Goal: Information Seeking & Learning: Learn about a topic

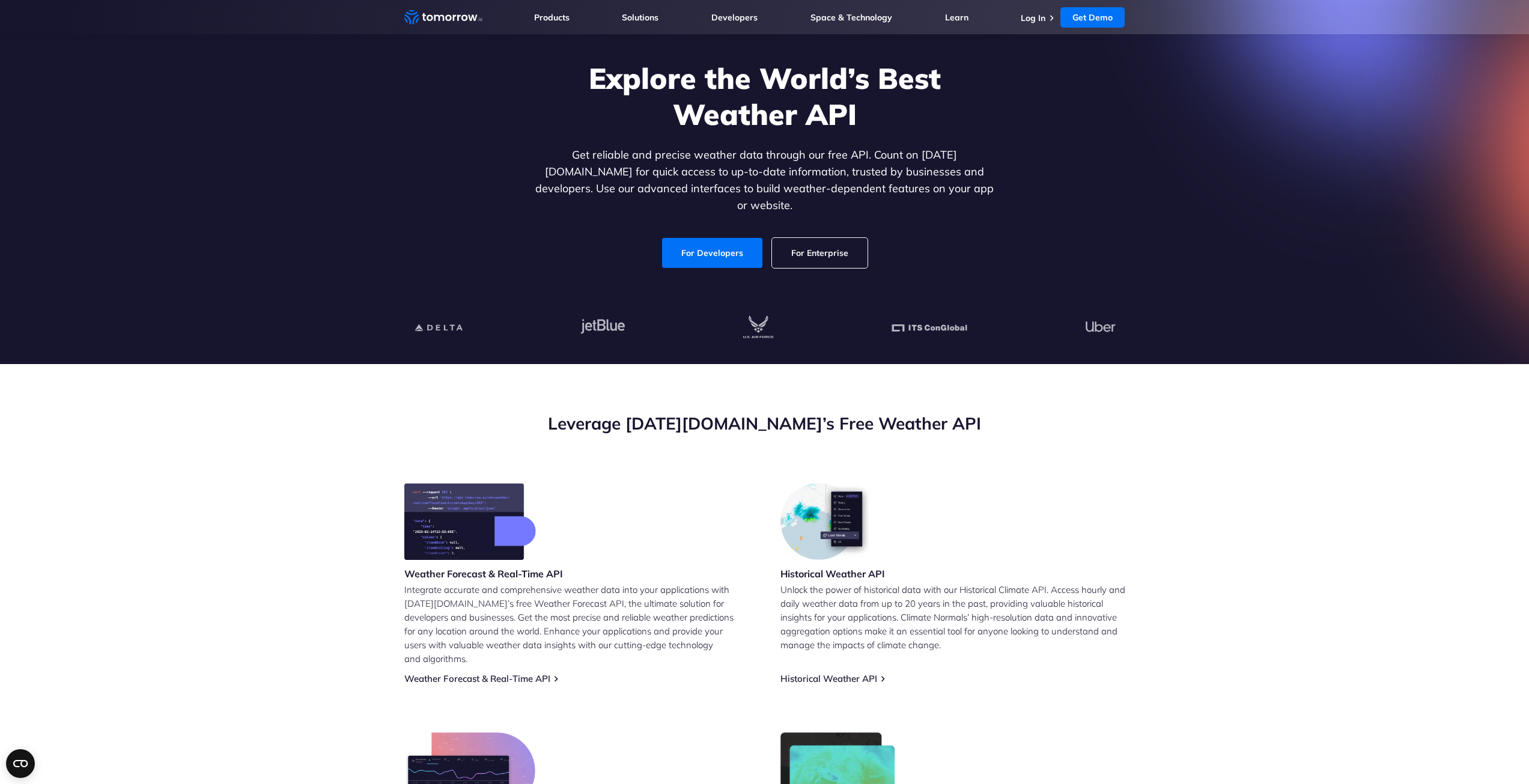
scroll to position [60, 0]
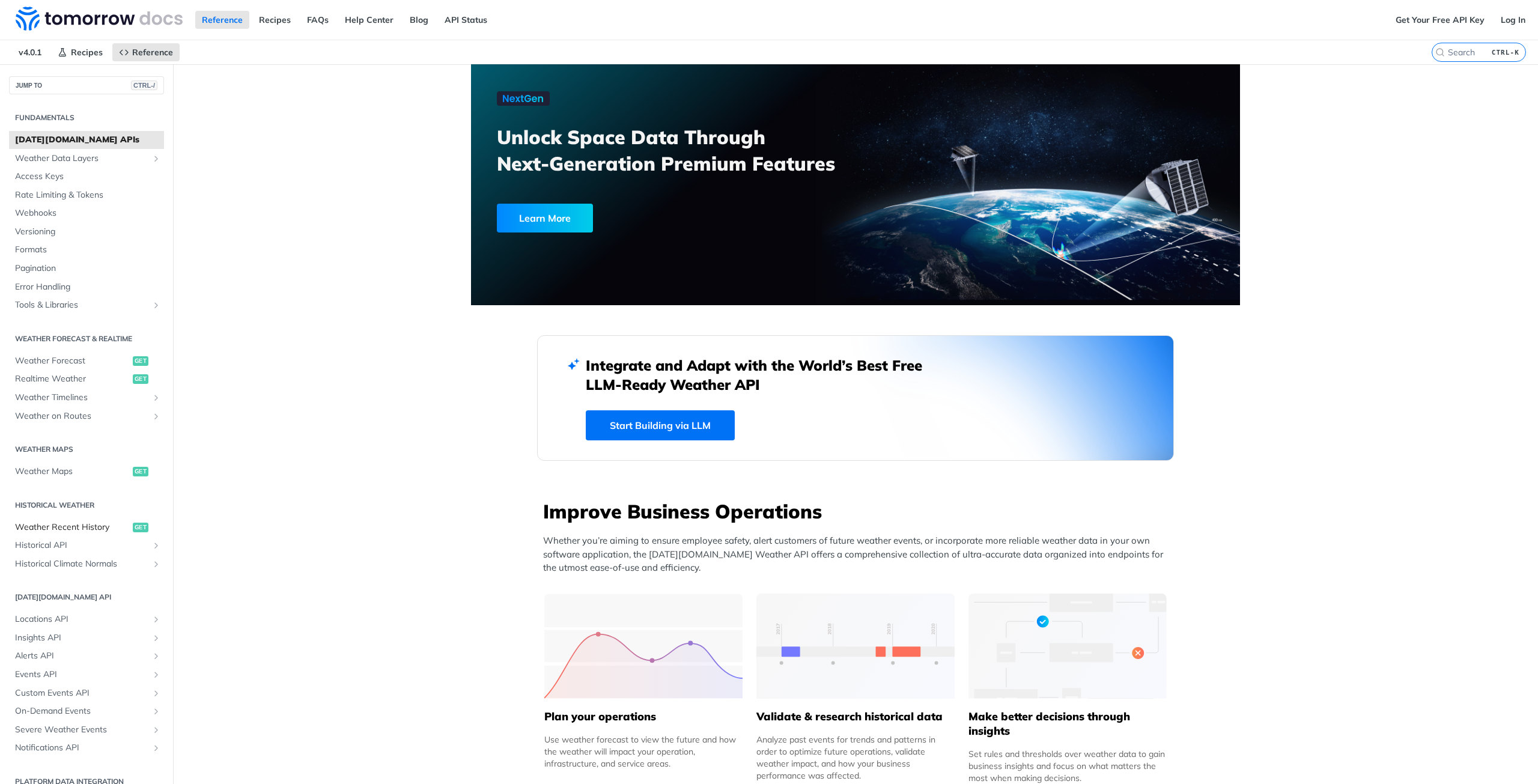
click at [44, 527] on span "Weather Recent History" at bounding box center [72, 527] width 115 height 12
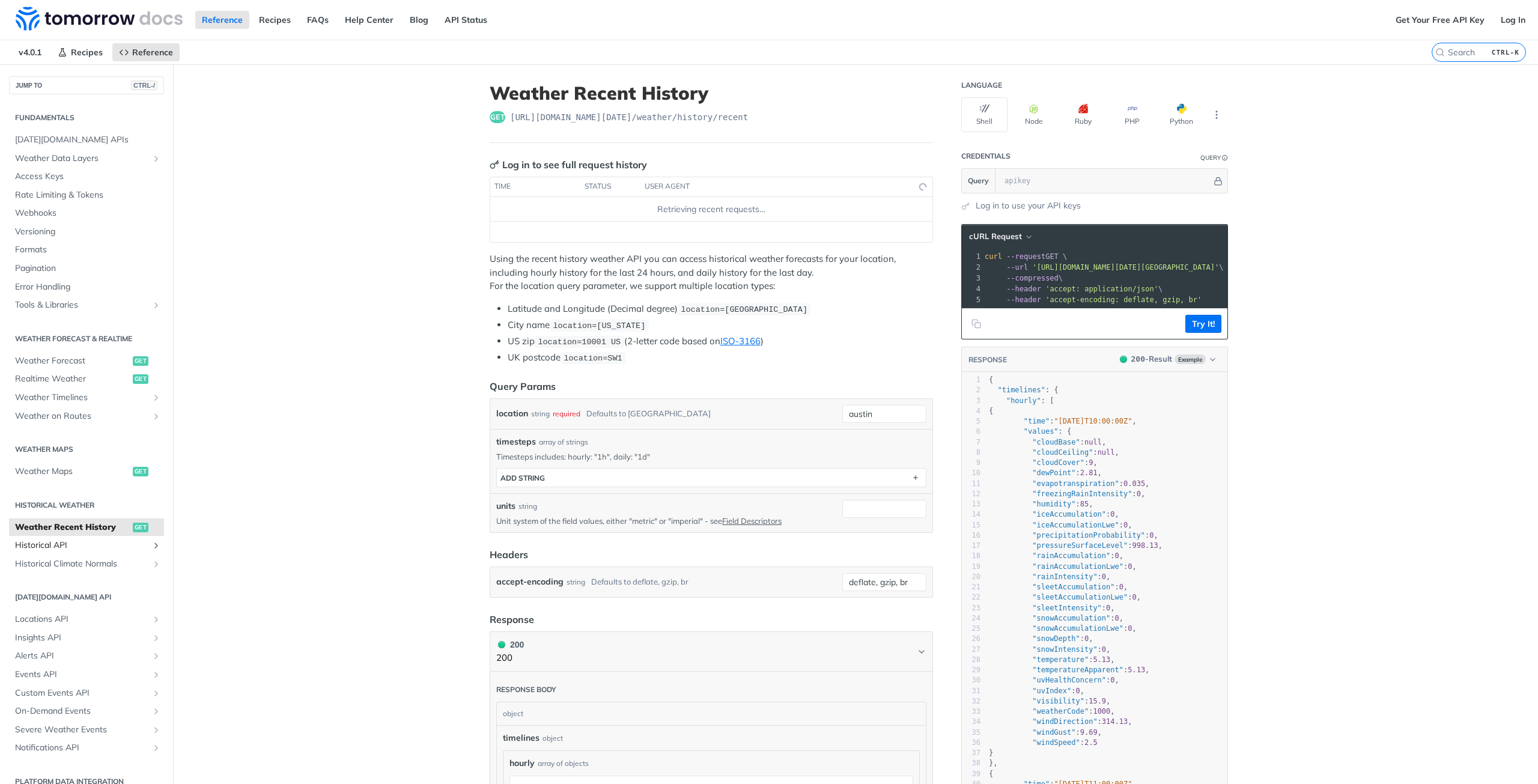
click at [78, 546] on span "Historical API" at bounding box center [82, 545] width 134 height 12
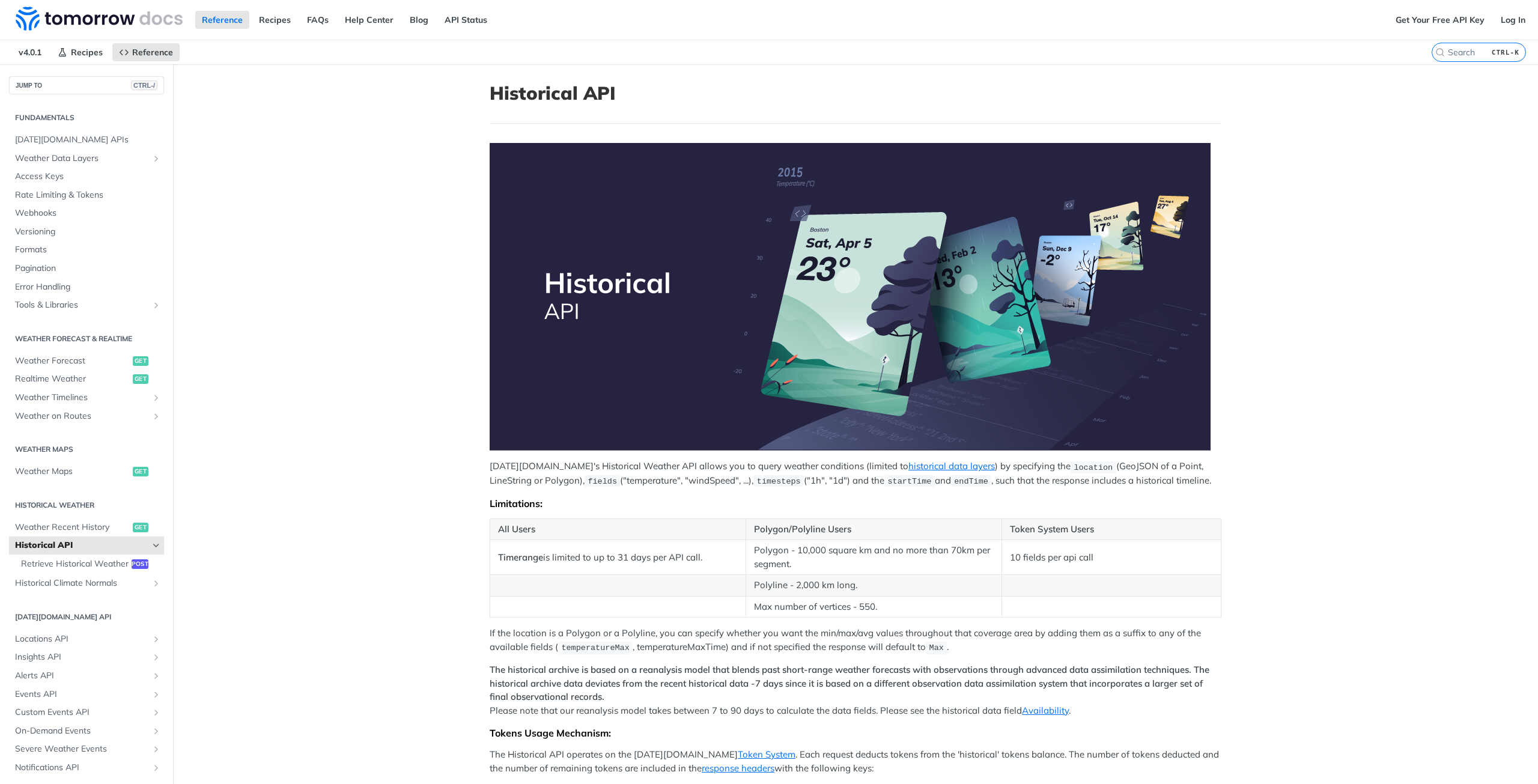
click at [88, 516] on section "Historical Weather Weather Recent History get Historical API Retrieve Historica…" at bounding box center [86, 544] width 155 height 100
click at [87, 531] on span "Weather Recent History" at bounding box center [72, 527] width 115 height 12
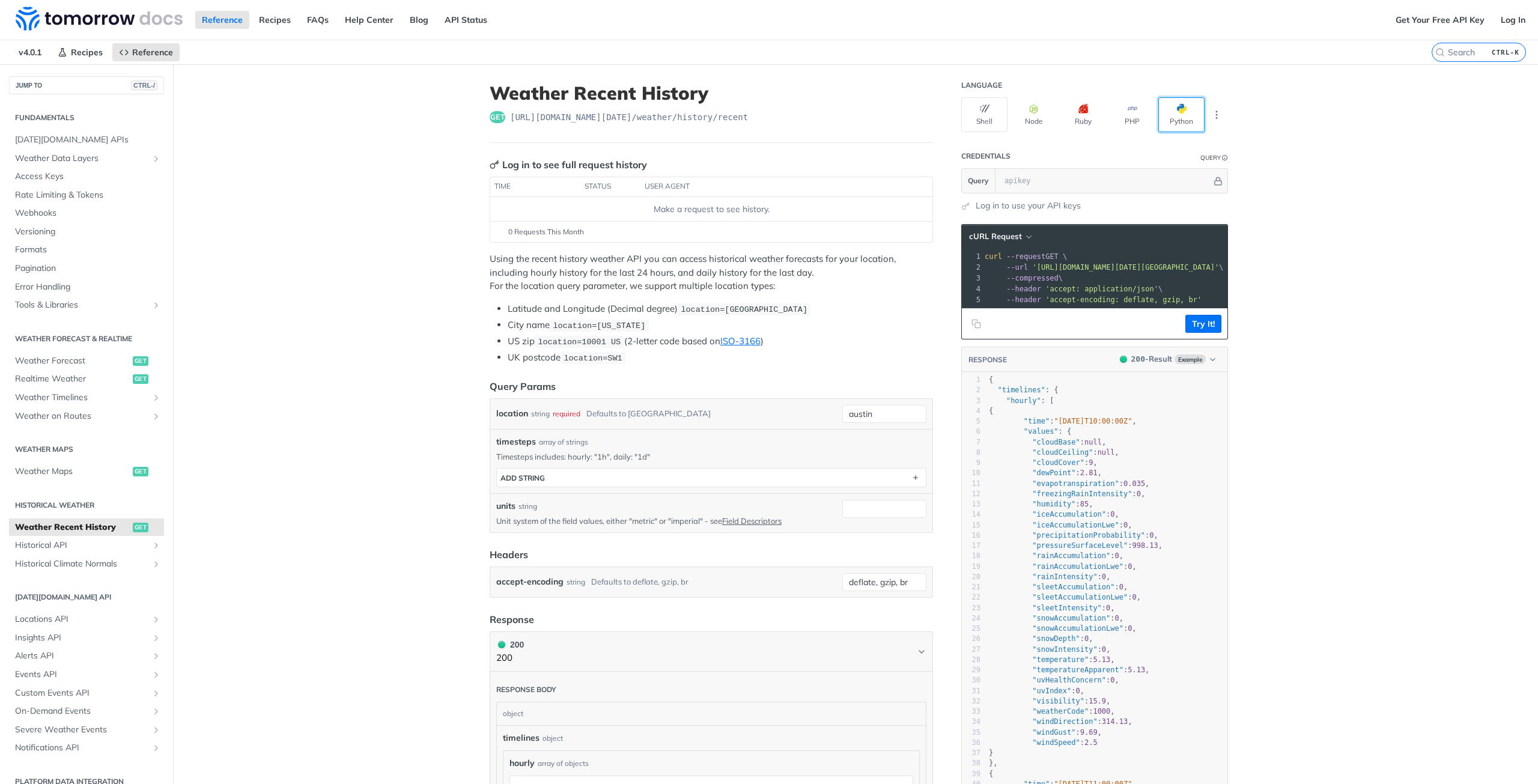
click at [1160, 113] on button "Python" at bounding box center [1182, 114] width 47 height 35
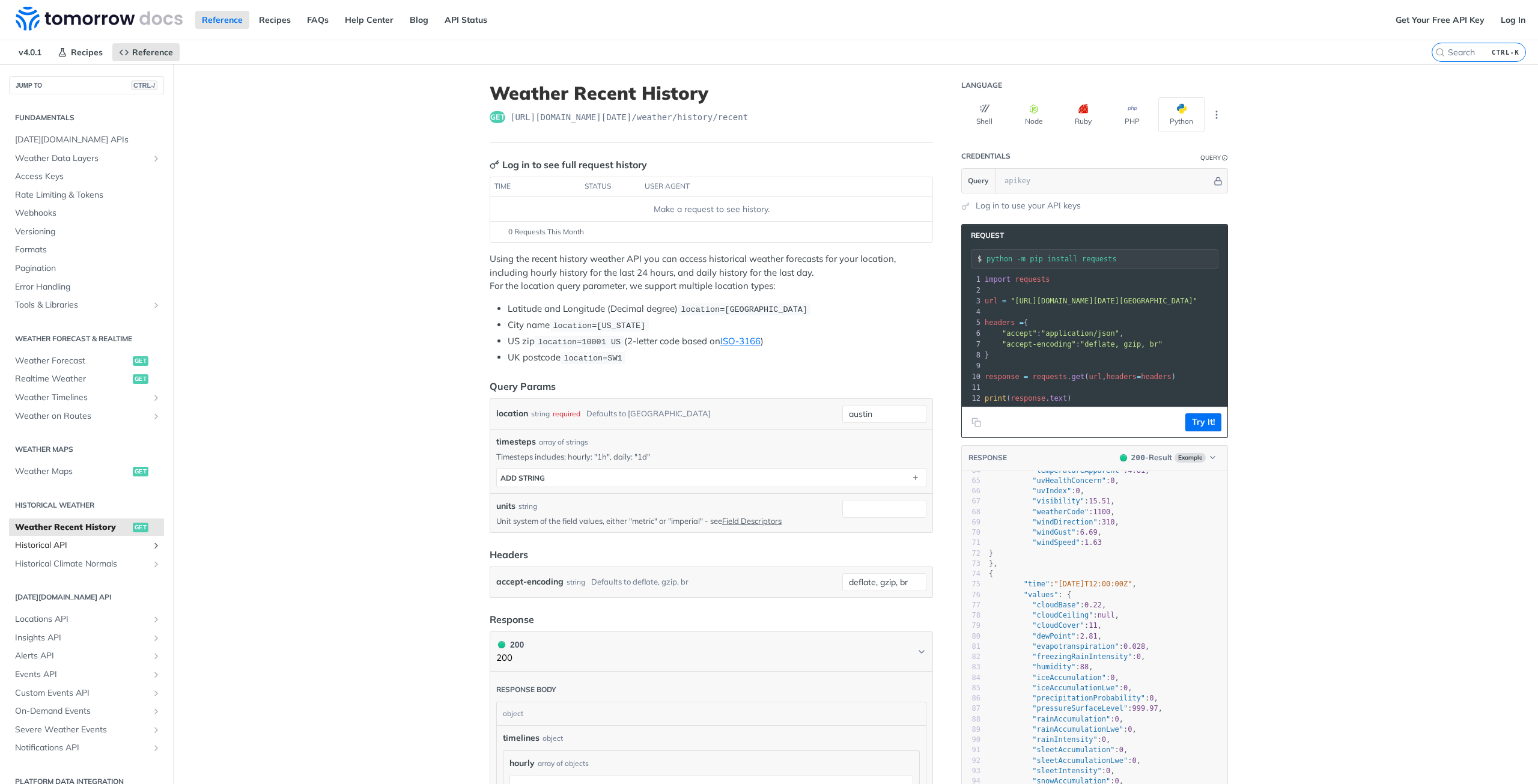
click at [83, 547] on span "Historical API" at bounding box center [82, 545] width 134 height 12
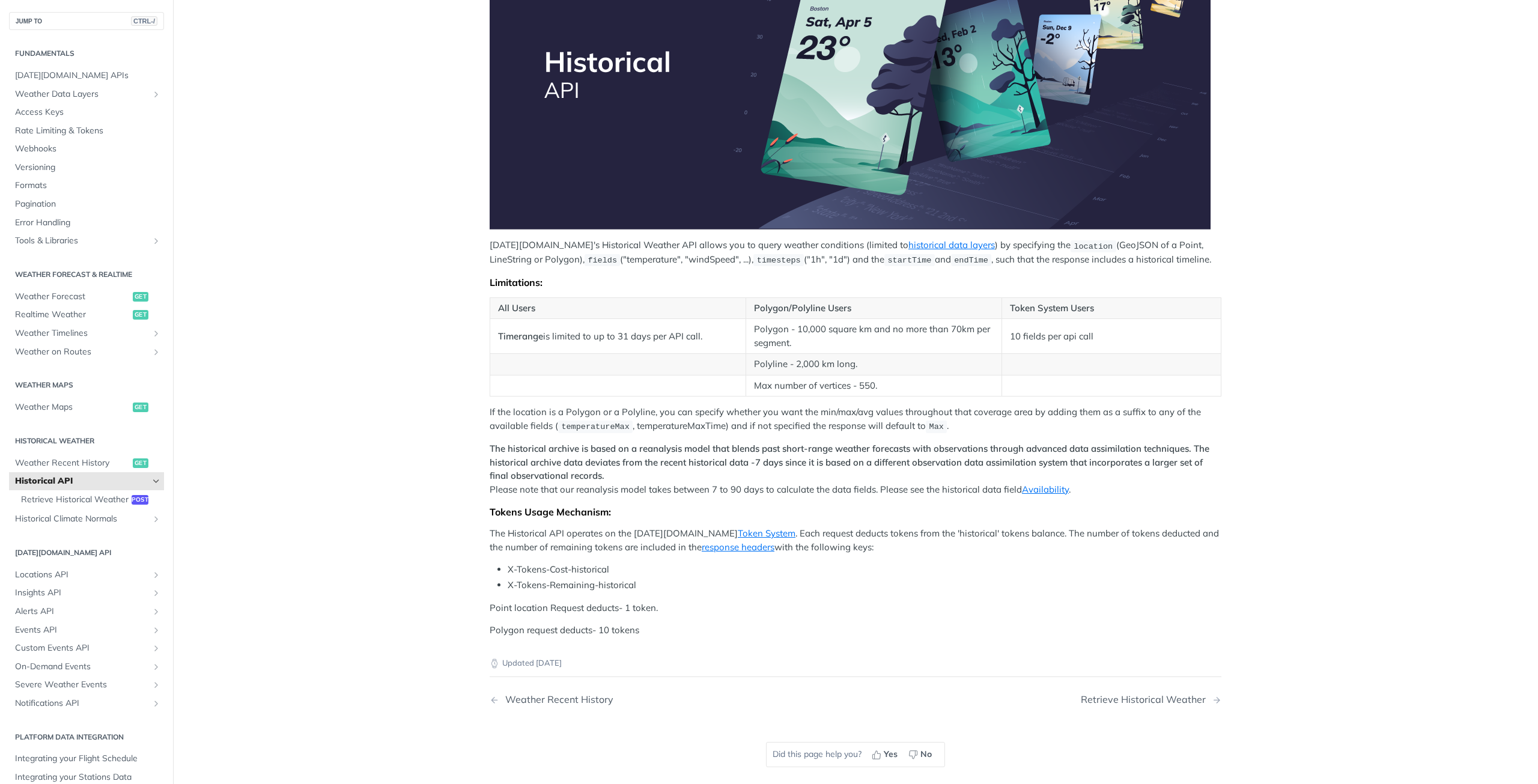
scroll to position [161, 0]
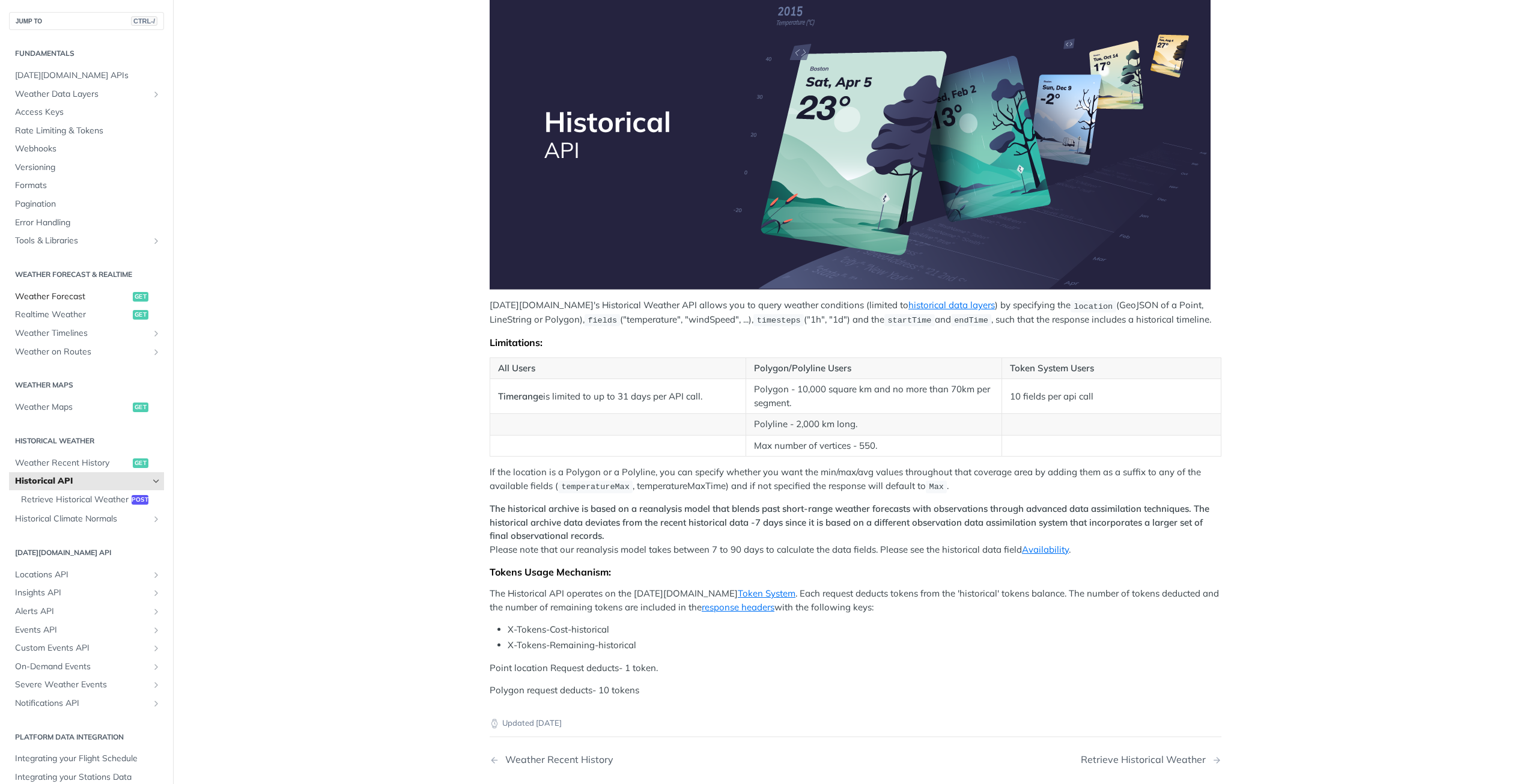
click at [65, 295] on span "Weather Forecast" at bounding box center [72, 296] width 115 height 12
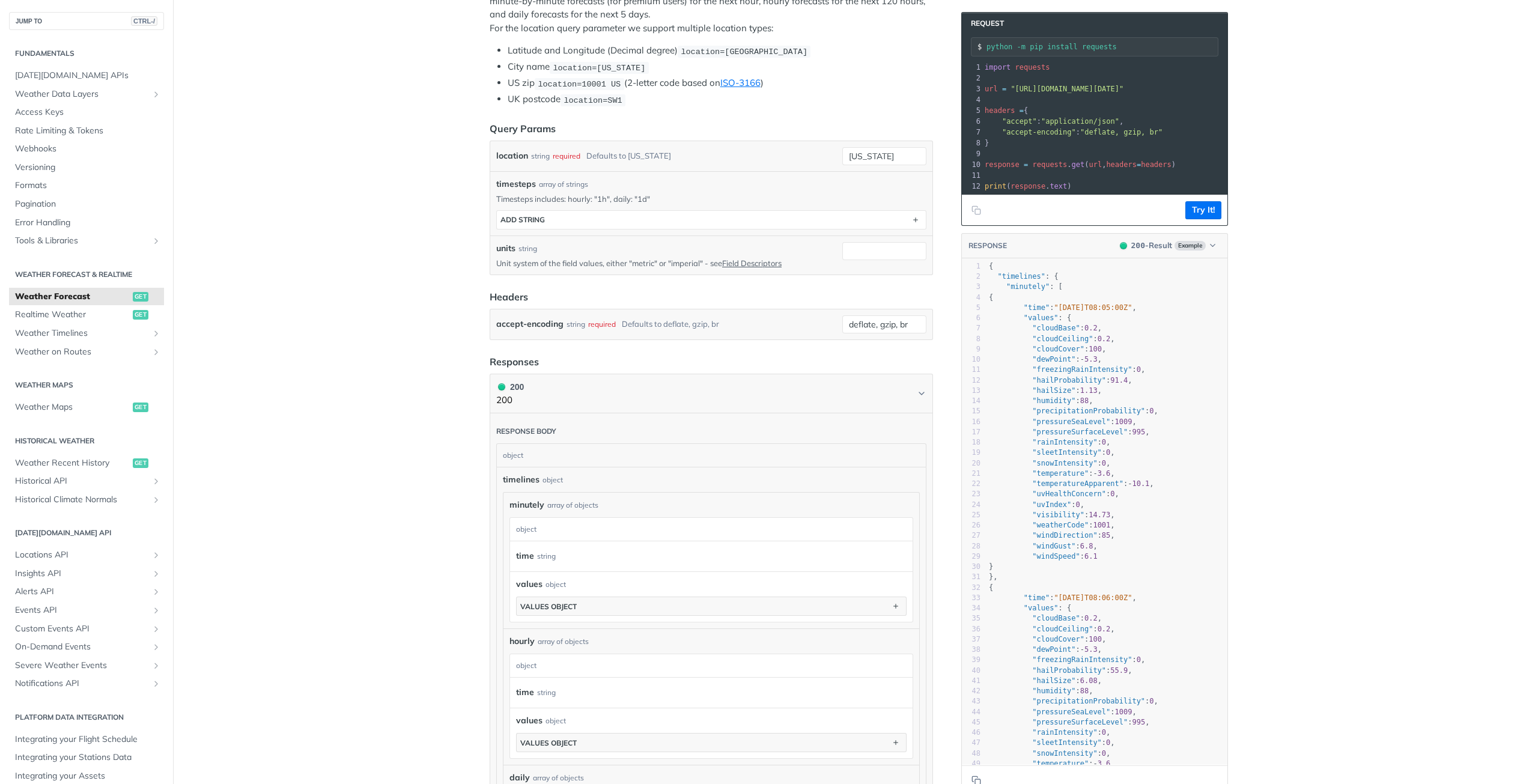
scroll to position [120, 0]
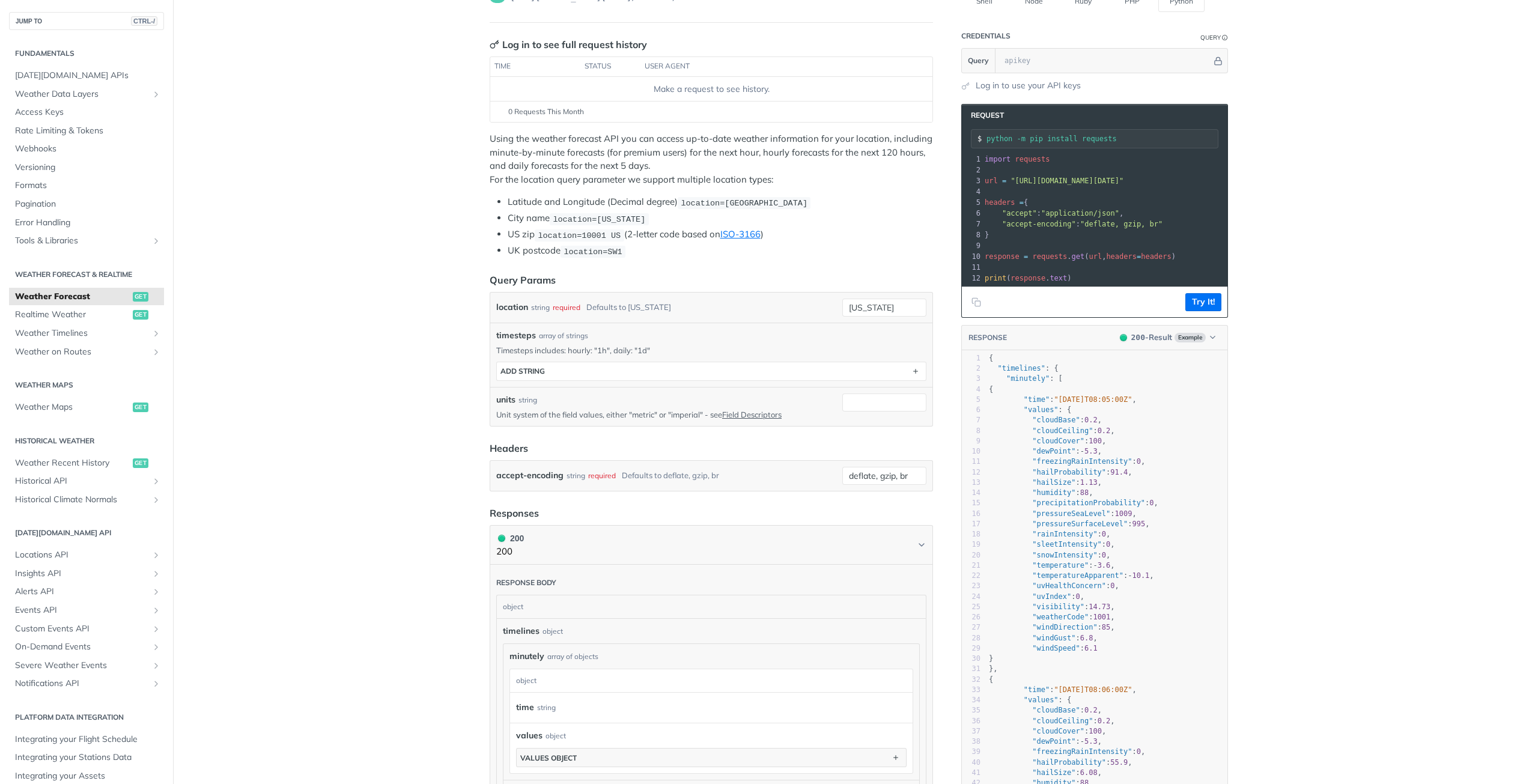
click at [595, 390] on div "units string Unit system of the field values, either "metric" or "imperial" - s…" at bounding box center [711, 406] width 442 height 39
click at [598, 376] on button "ADD string" at bounding box center [711, 371] width 429 height 18
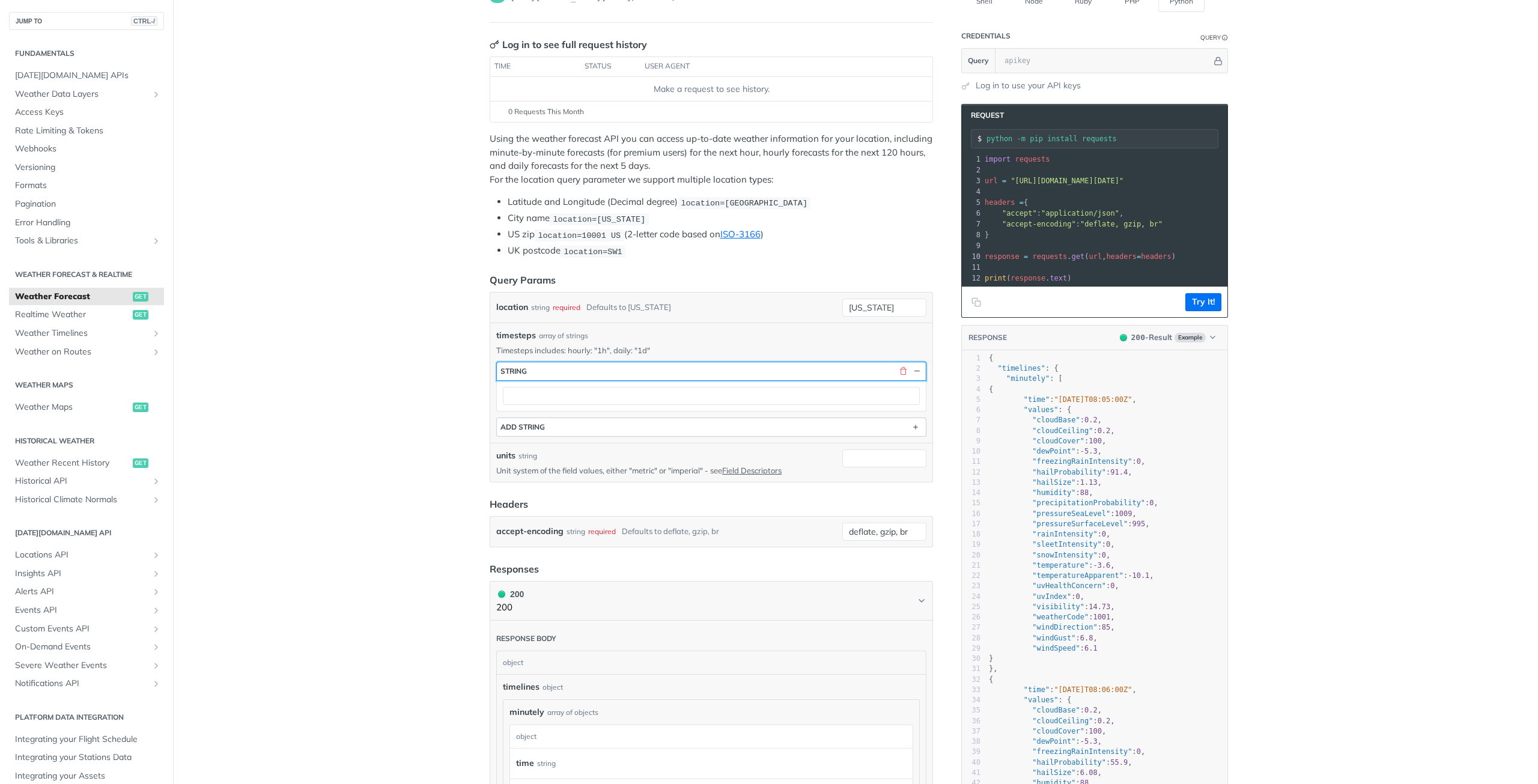
click at [598, 376] on button "string" at bounding box center [711, 371] width 429 height 18
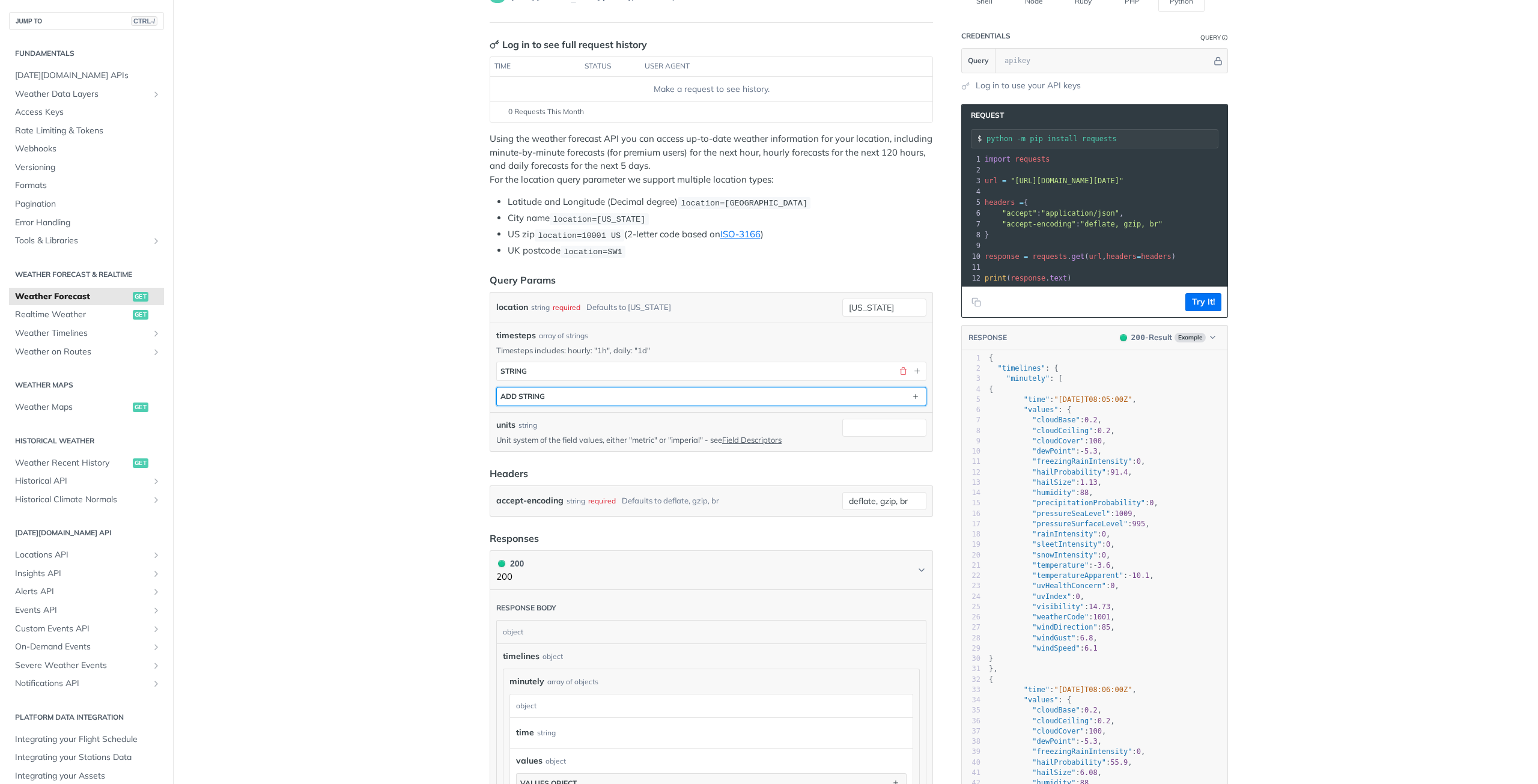
click at [599, 390] on button "ADD string" at bounding box center [711, 396] width 429 height 18
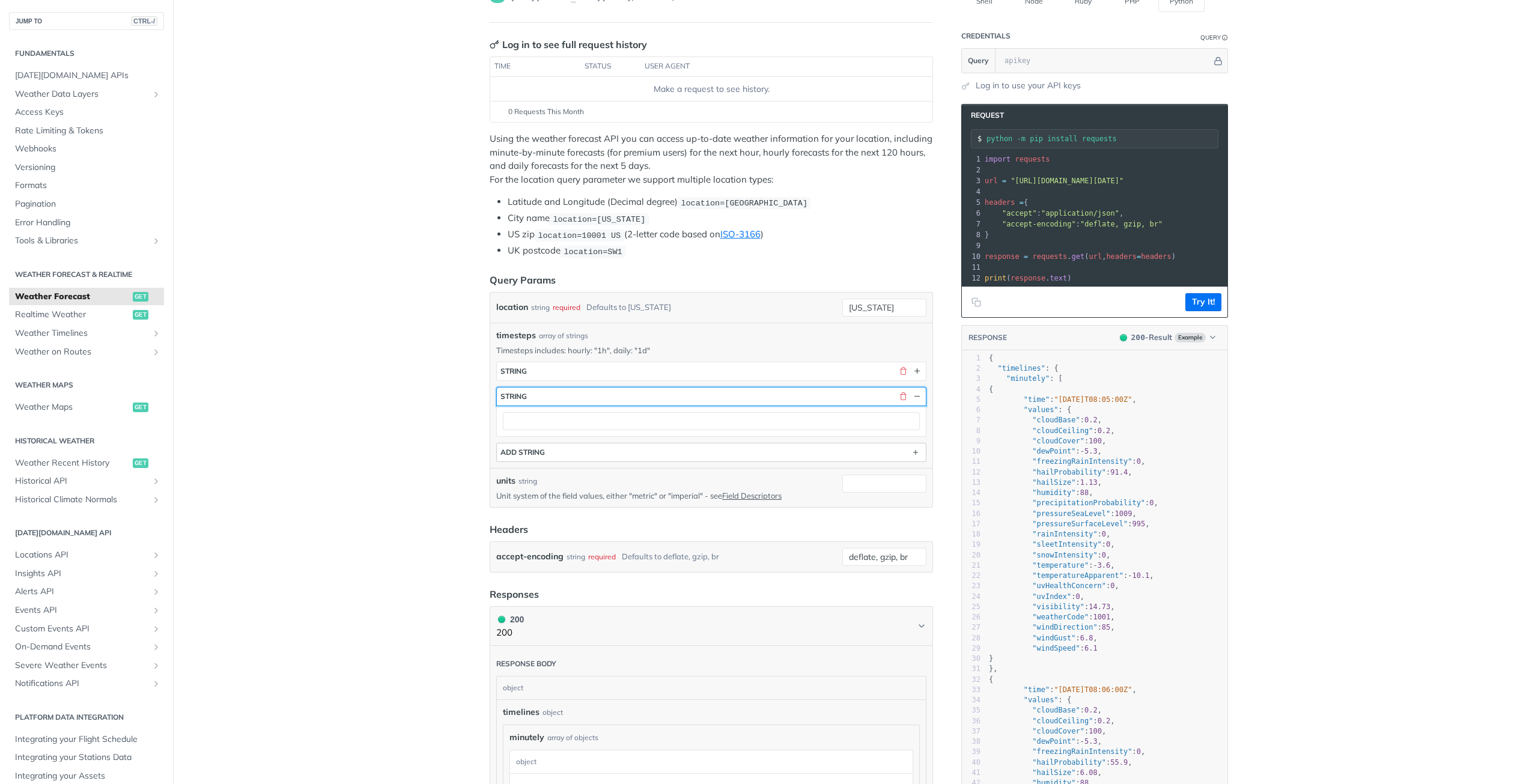
click at [599, 390] on button "string" at bounding box center [711, 396] width 429 height 18
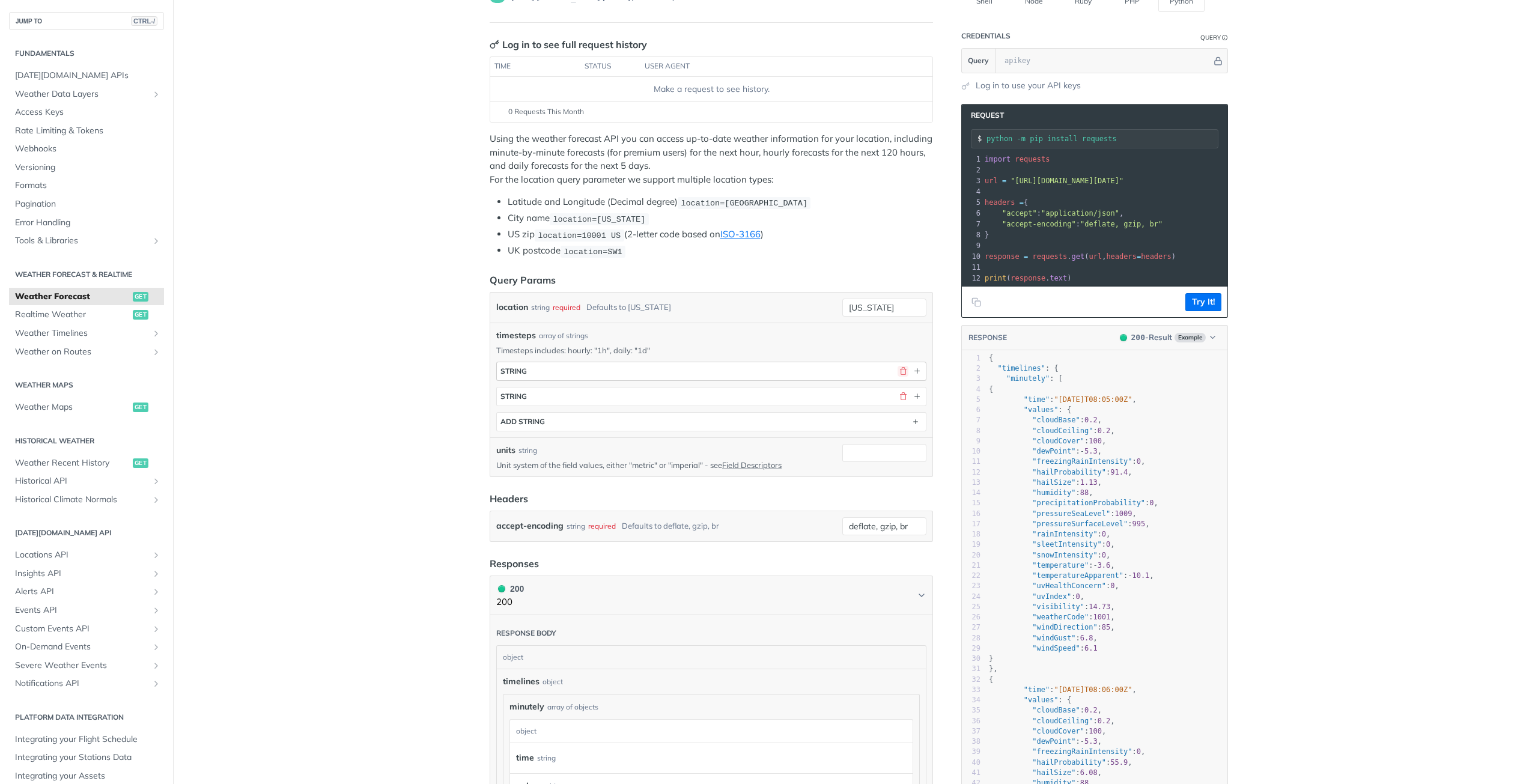
click at [900, 366] on button "button" at bounding box center [903, 371] width 10 height 10
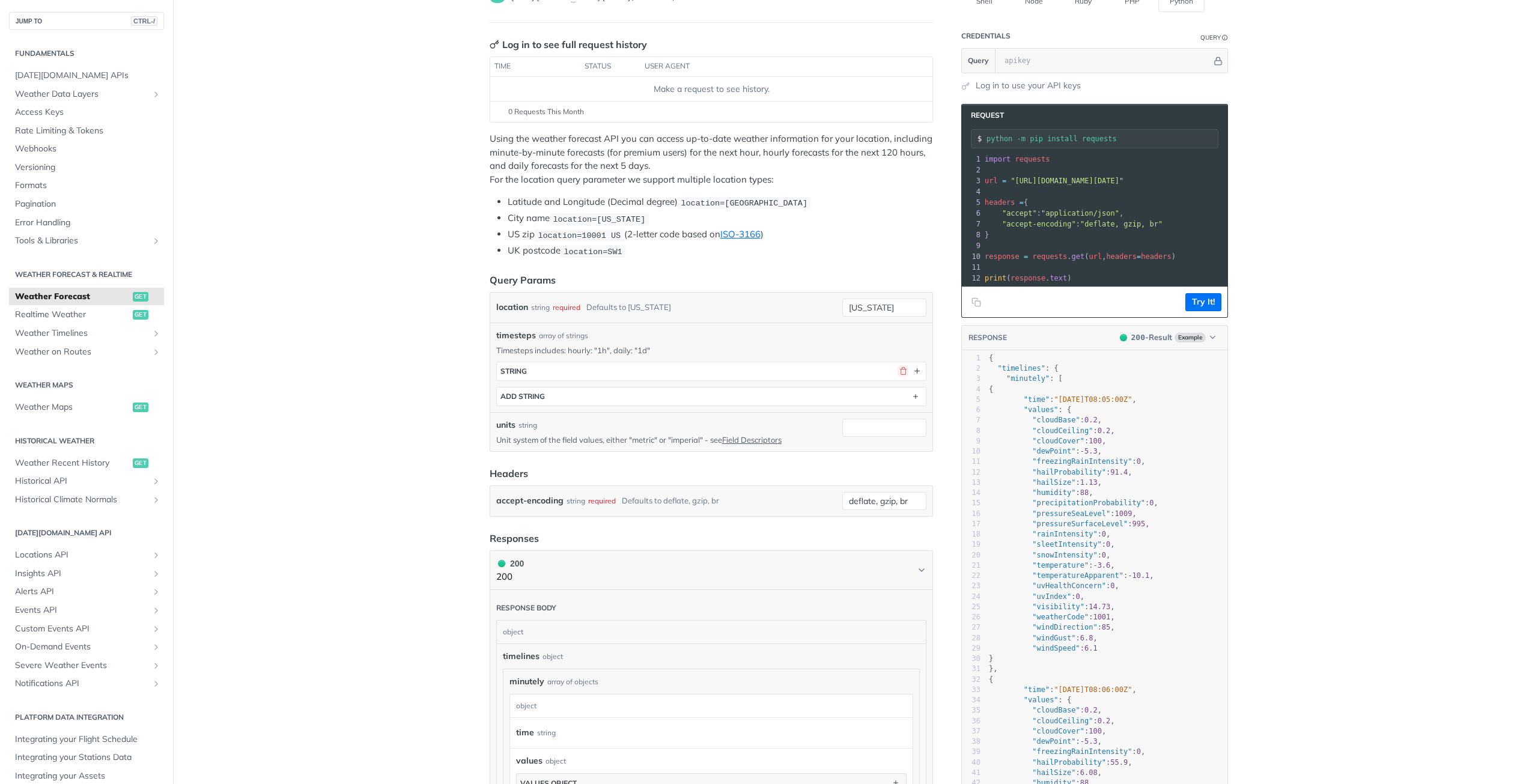
click at [900, 366] on button "button" at bounding box center [903, 371] width 10 height 10
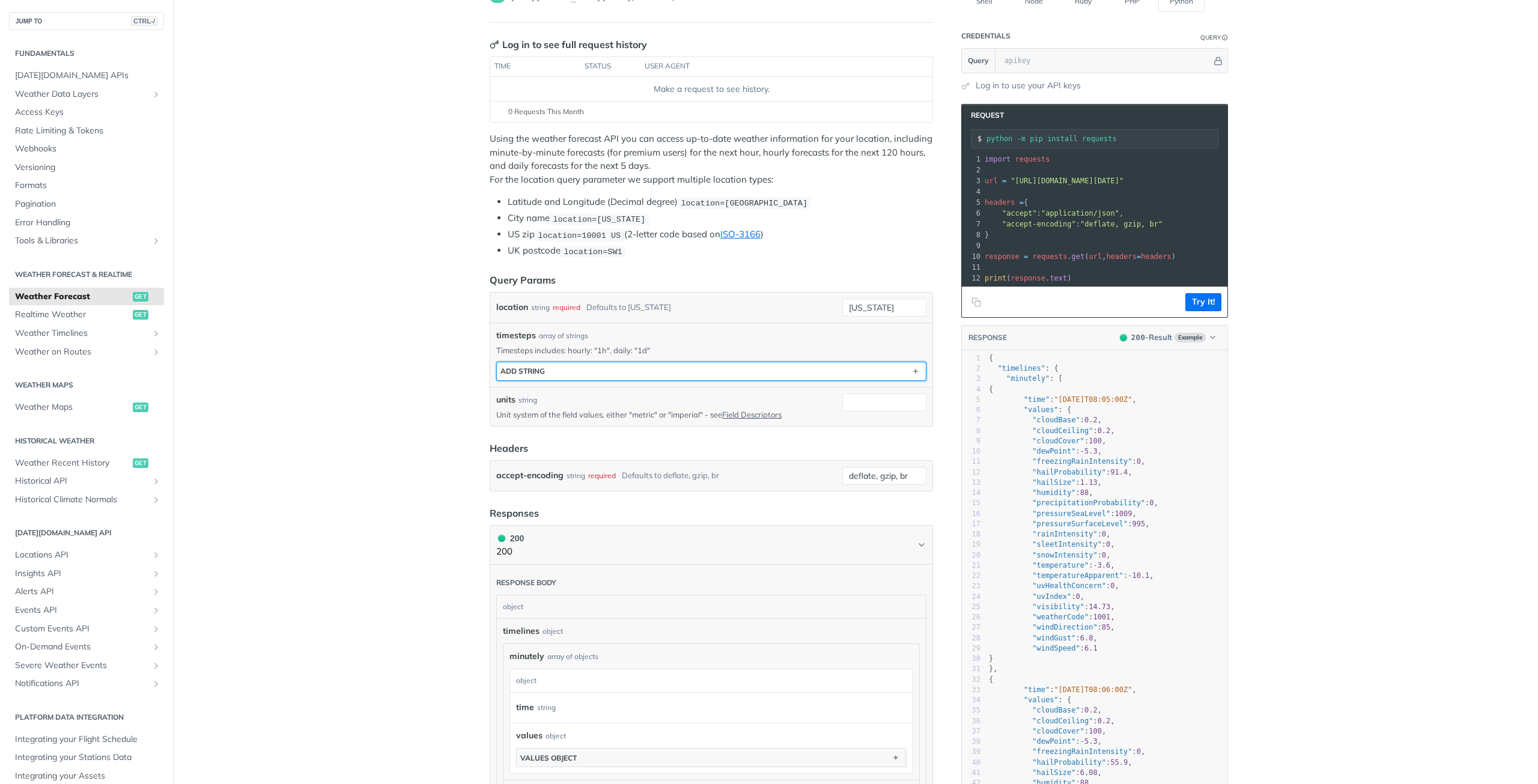
click at [900, 365] on button "ADD string" at bounding box center [711, 371] width 429 height 18
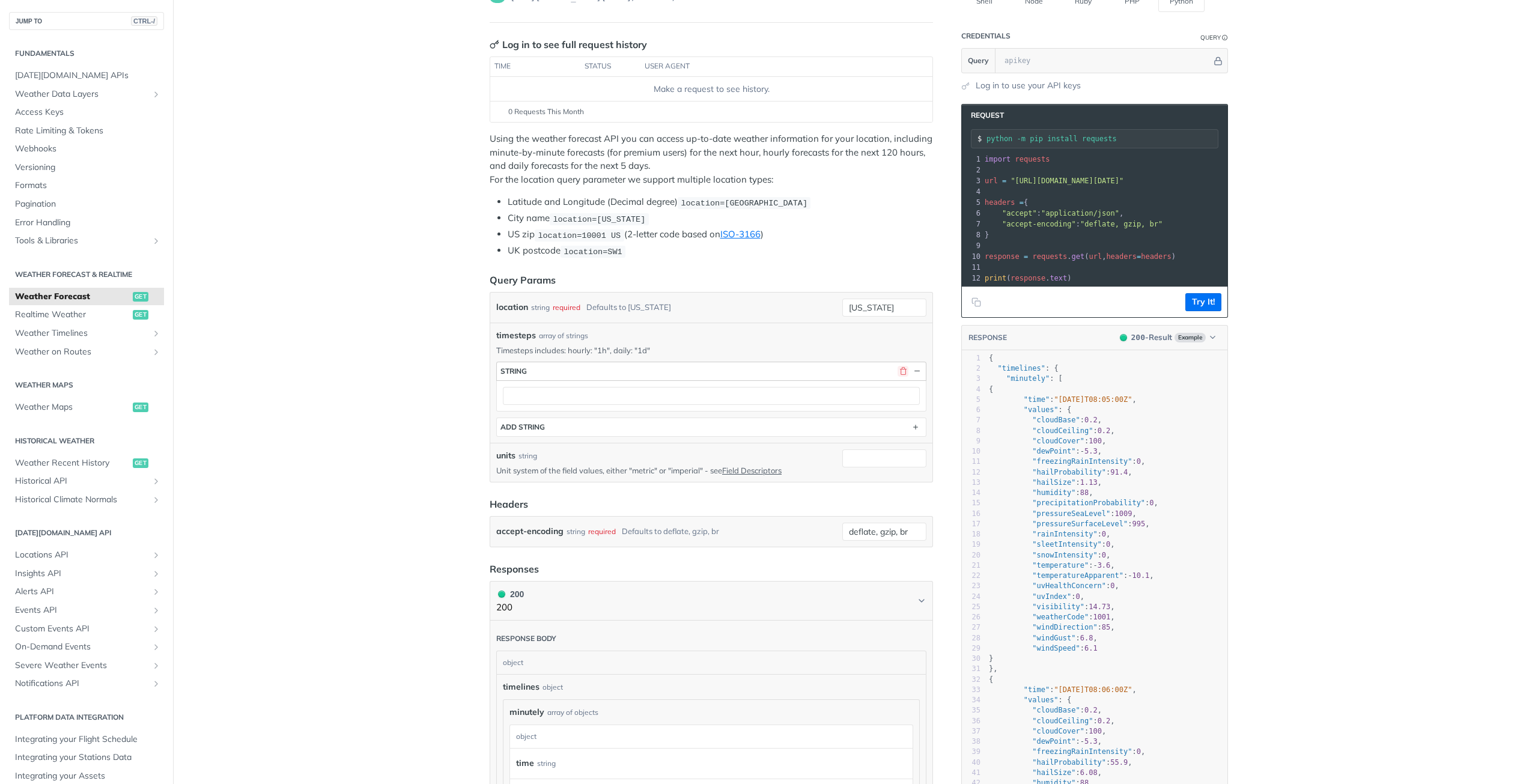
click at [900, 366] on button "button" at bounding box center [903, 371] width 10 height 10
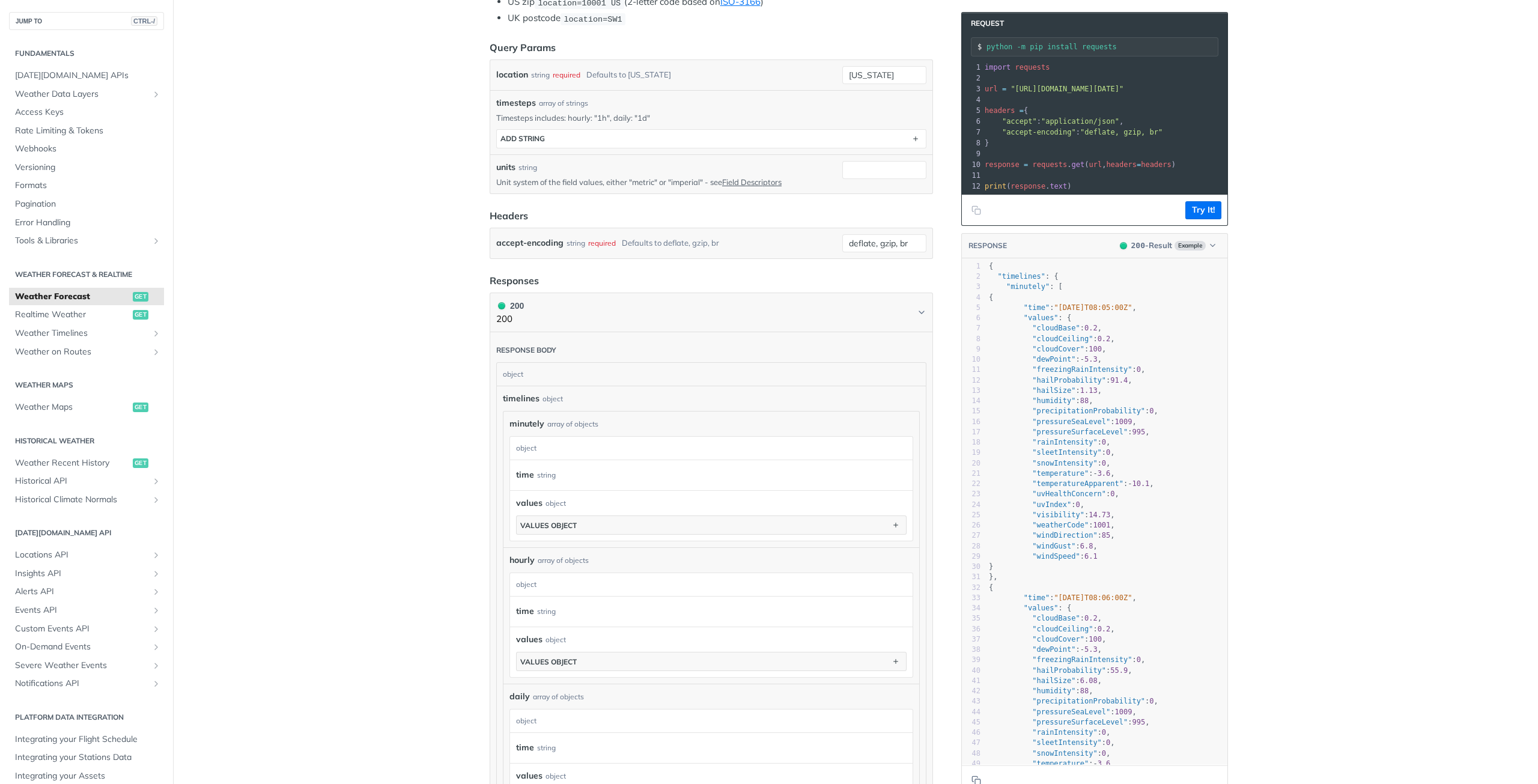
scroll to position [360, 0]
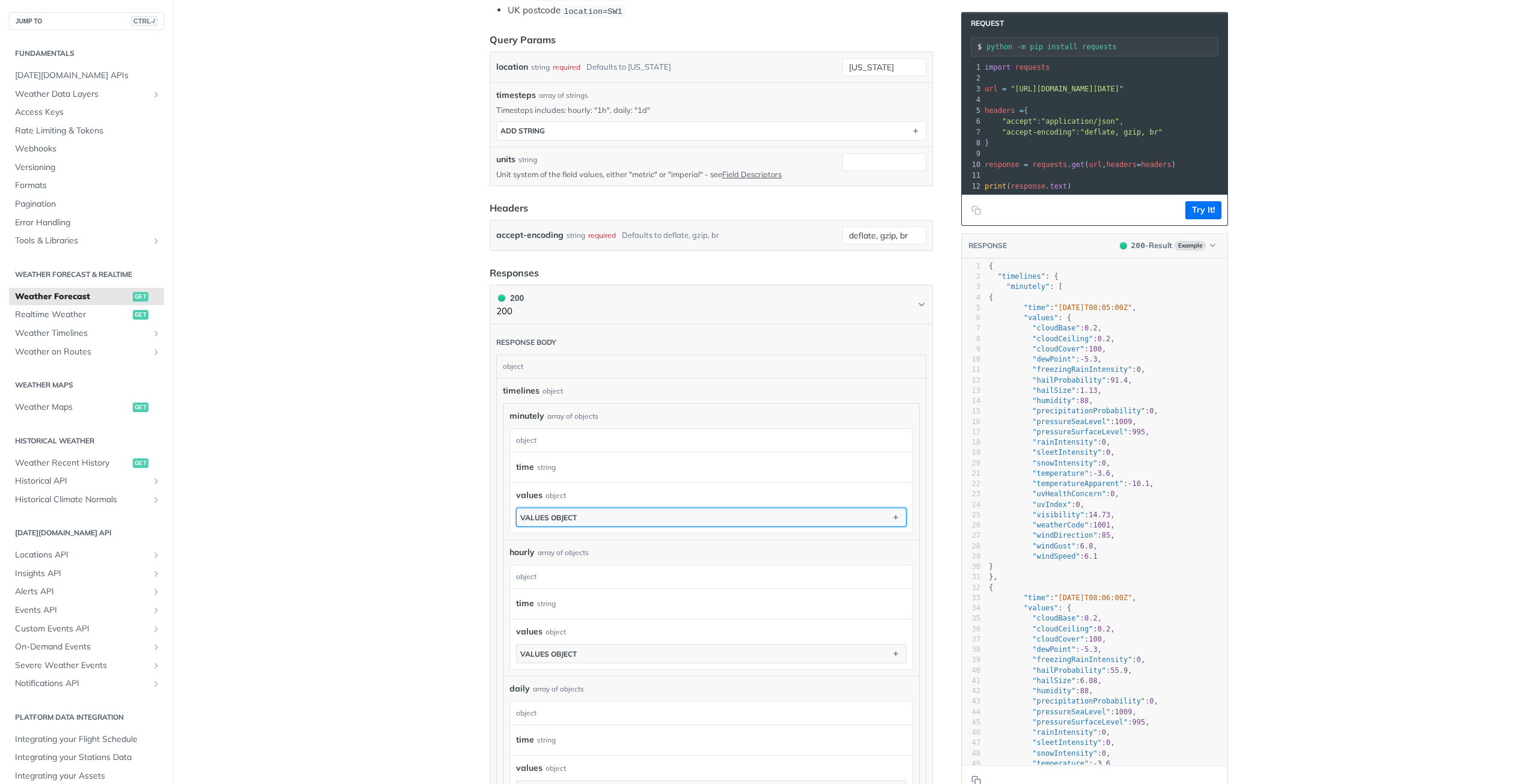
click at [737, 521] on button "values object" at bounding box center [711, 517] width 389 height 18
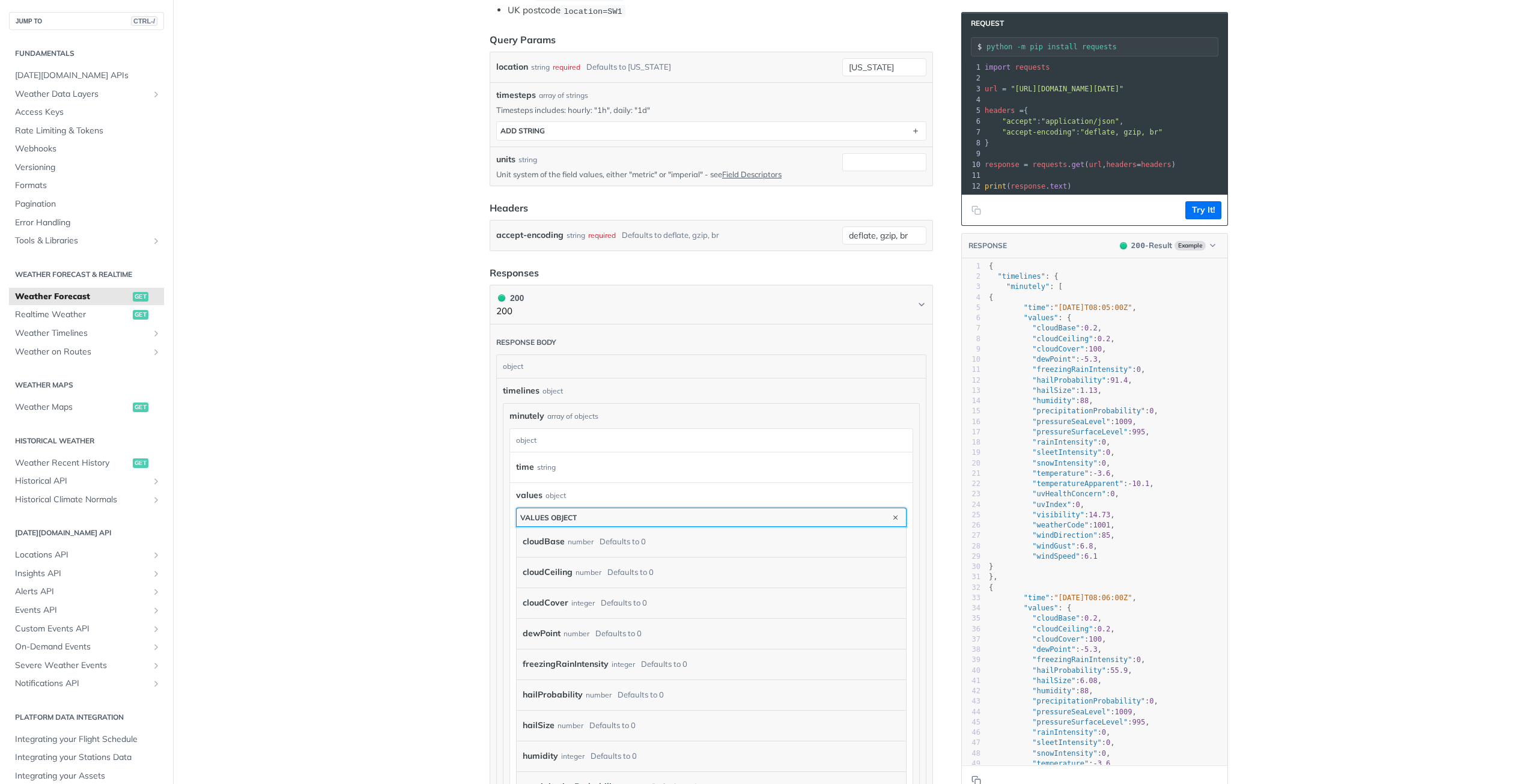
click at [737, 521] on button "values object" at bounding box center [711, 517] width 389 height 18
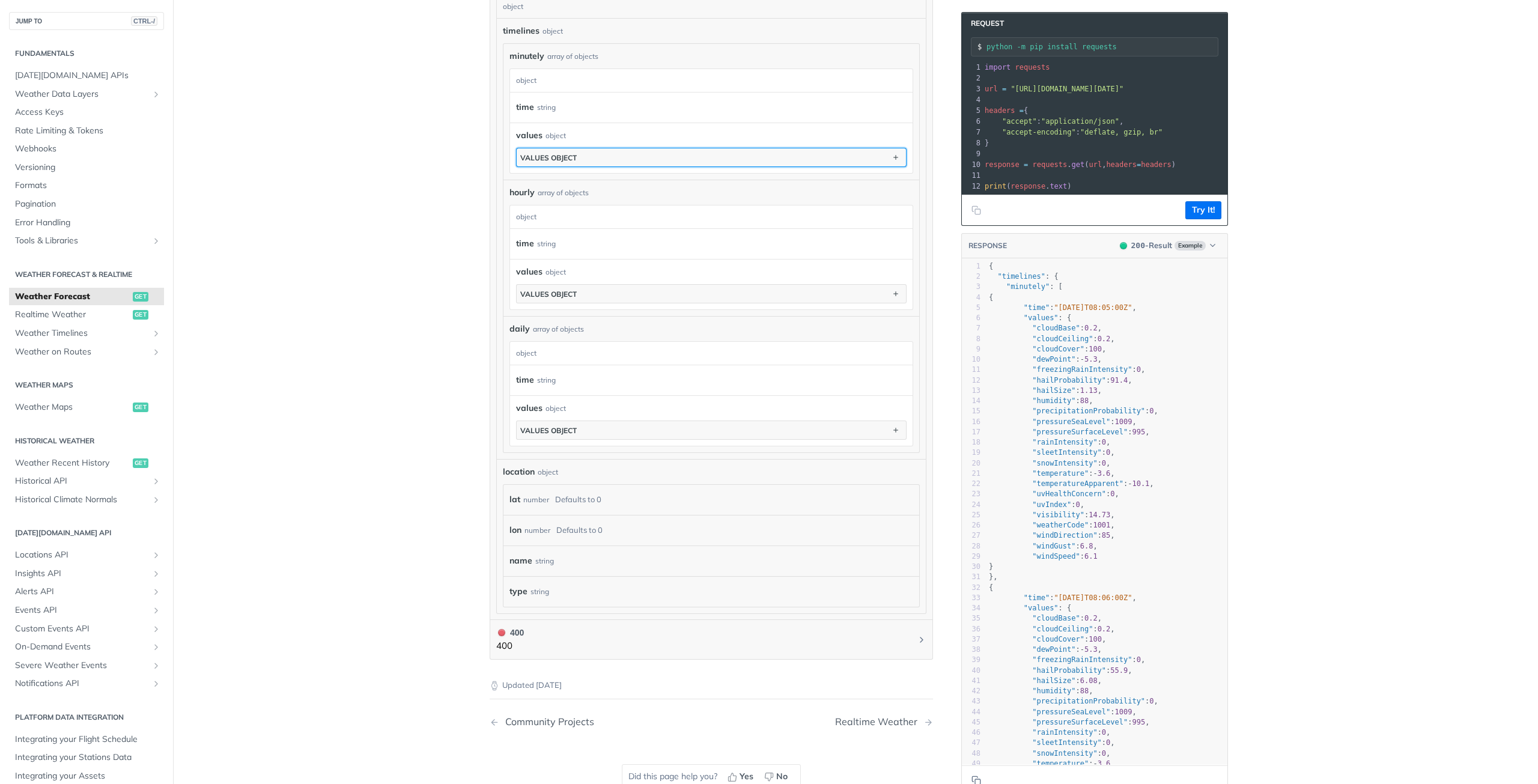
scroll to position [720, 0]
click at [70, 478] on span "Historical API" at bounding box center [82, 481] width 134 height 12
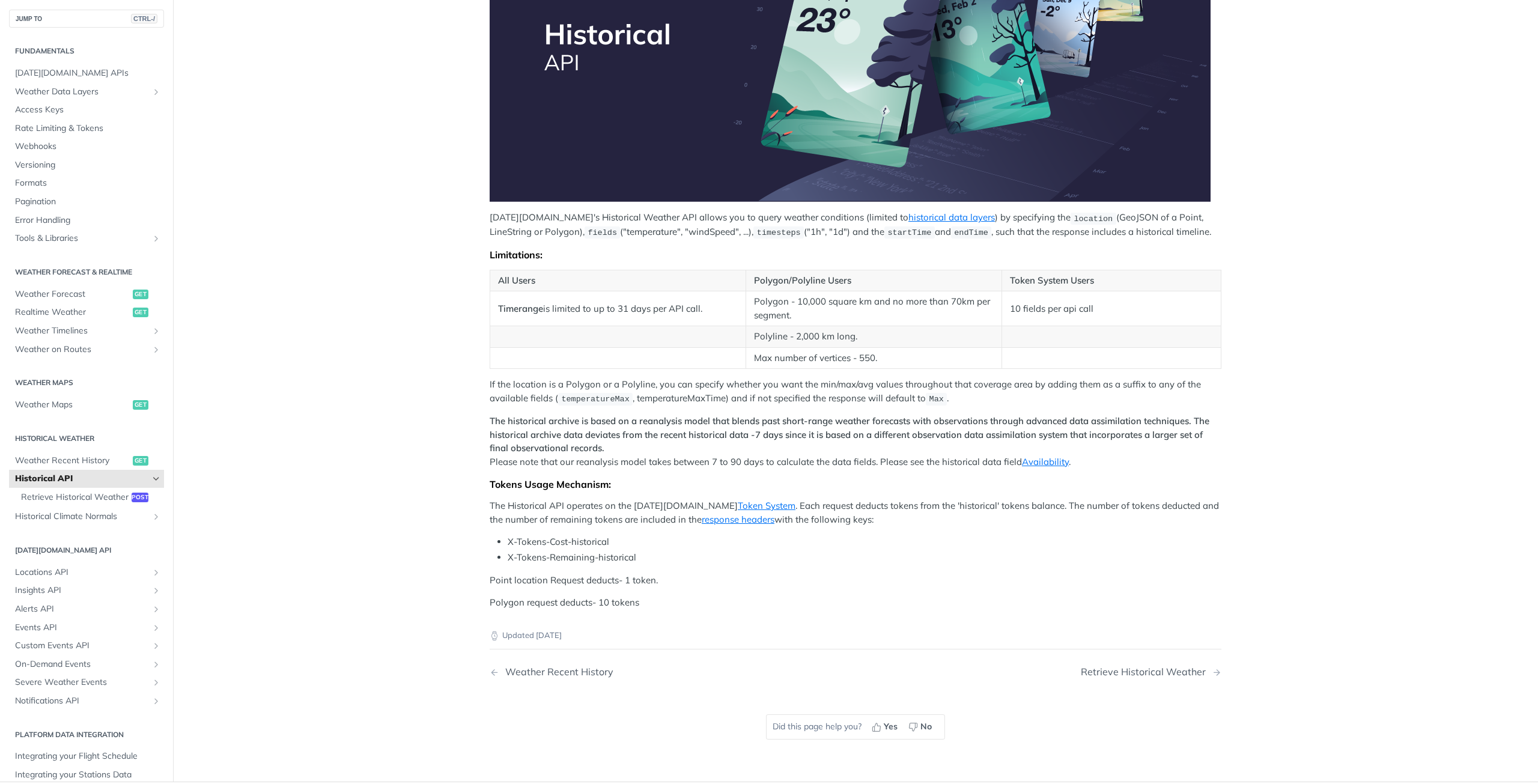
scroll to position [300, 0]
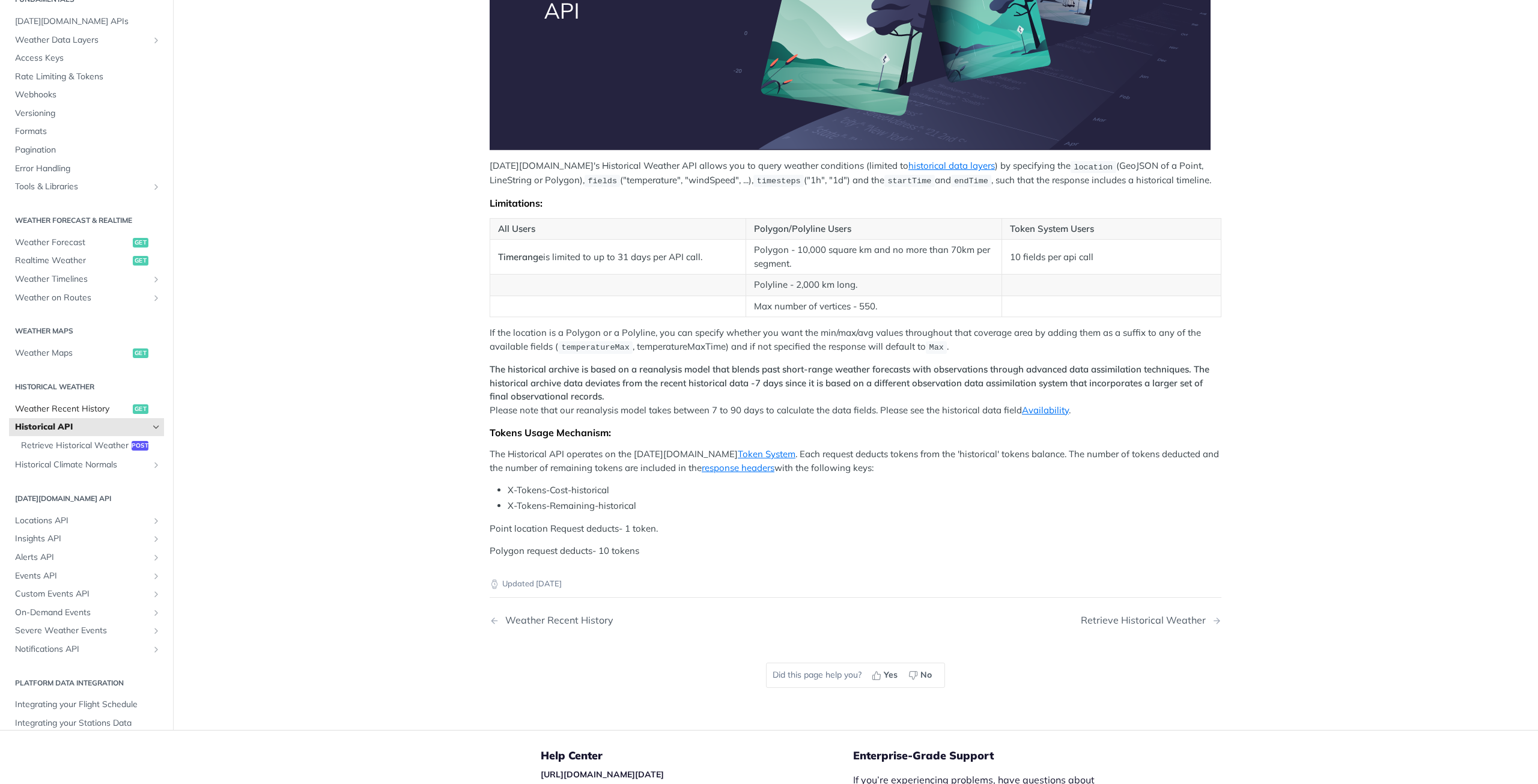
click at [95, 413] on span "Weather Recent History" at bounding box center [72, 408] width 115 height 12
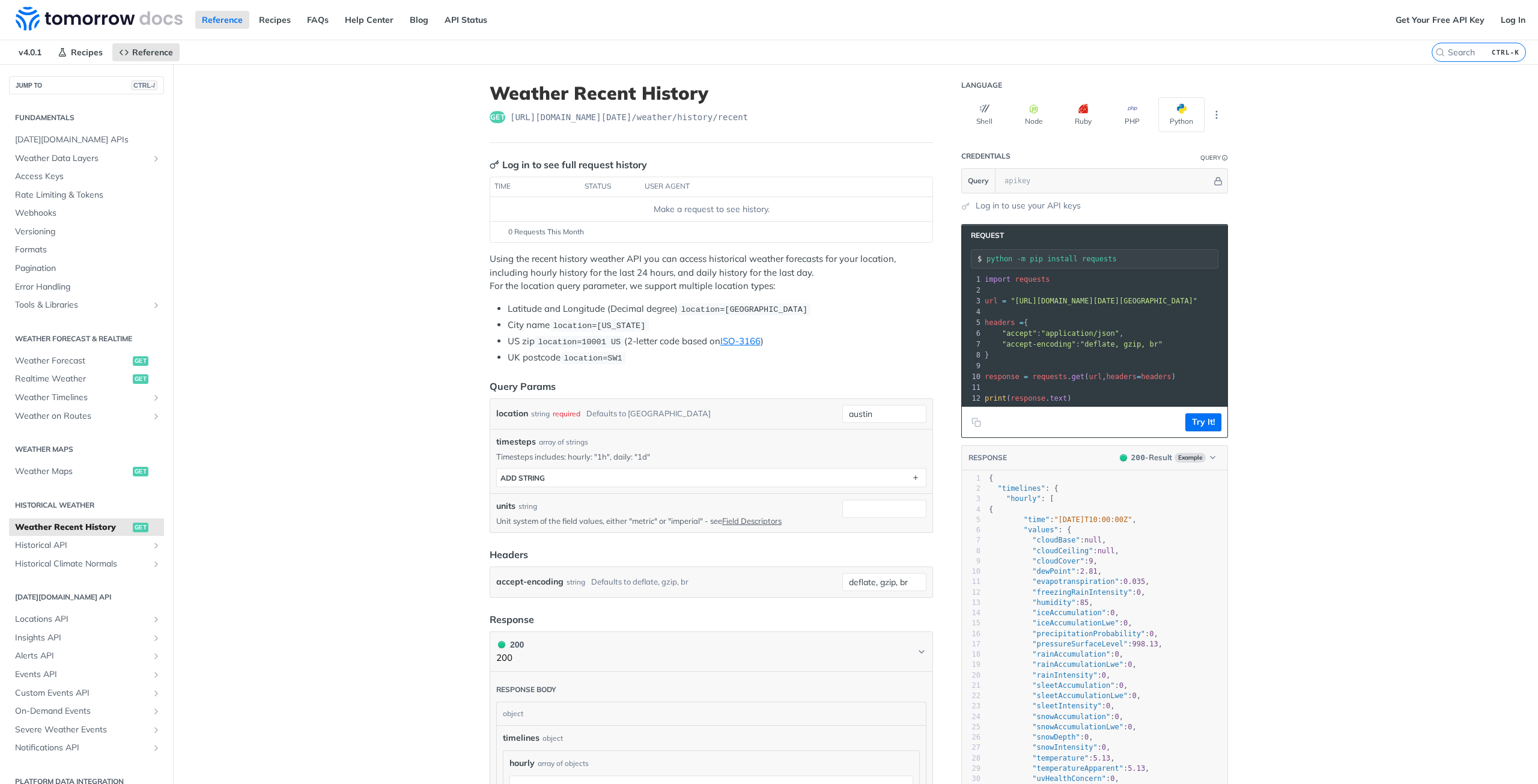
click at [748, 121] on span "https://api.tomorrow.io/v4 /weather/history/recent" at bounding box center [629, 117] width 238 height 12
click at [93, 546] on span "Historical API" at bounding box center [82, 545] width 134 height 12
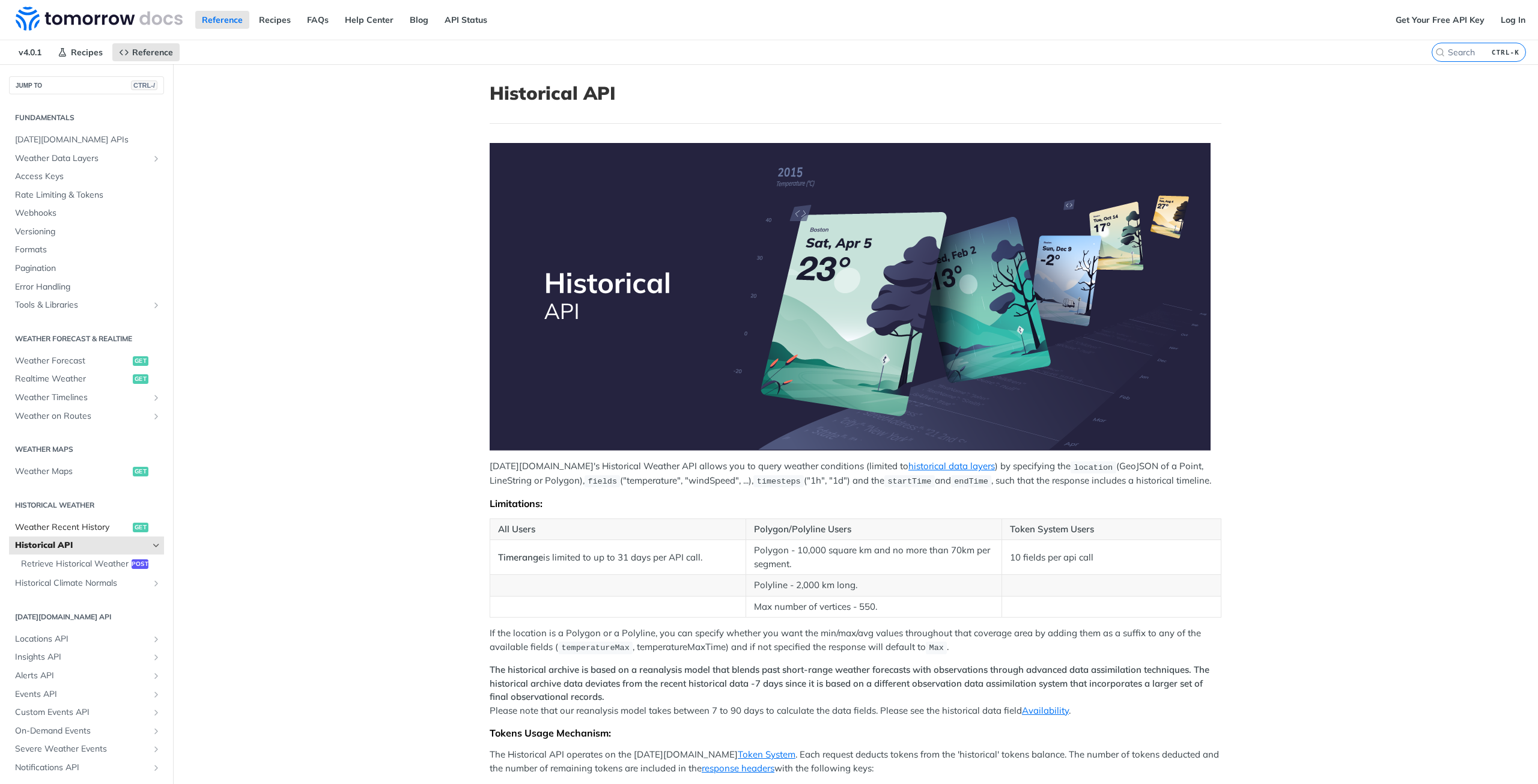
click at [94, 534] on link "Weather Recent History get" at bounding box center [86, 527] width 155 height 18
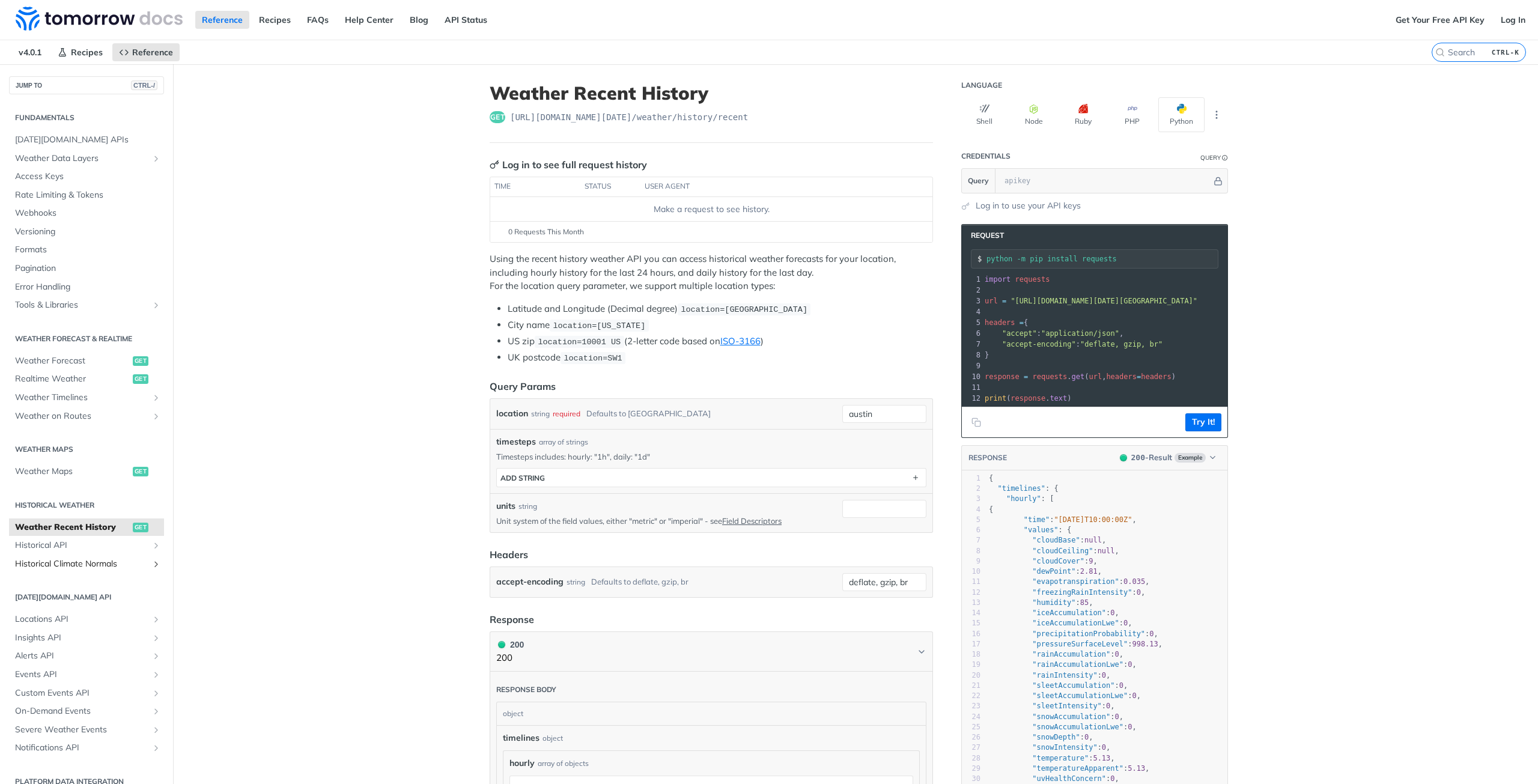
click at [103, 567] on span "Historical Climate Normals" at bounding box center [82, 564] width 134 height 12
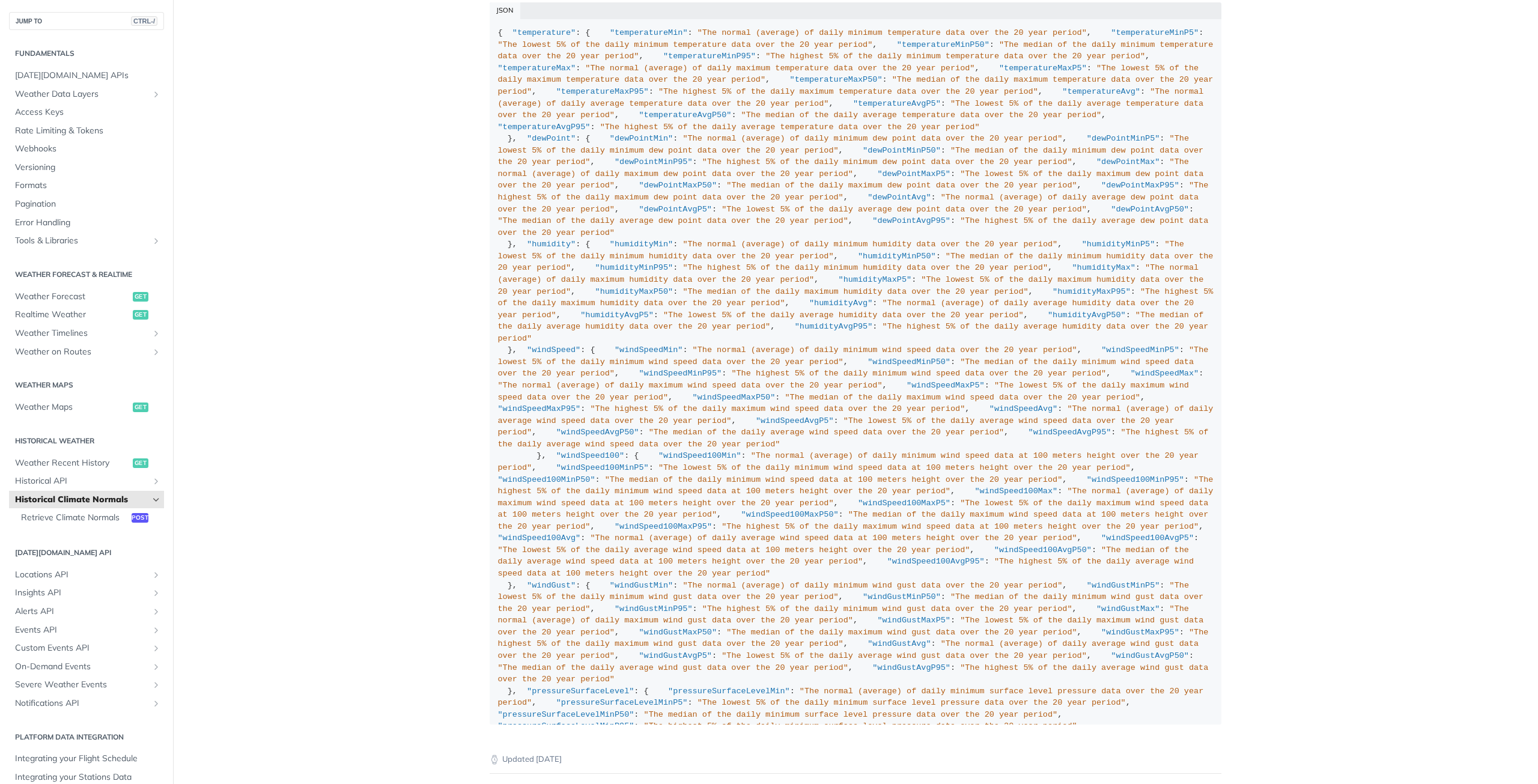
scroll to position [841, 0]
click at [87, 520] on span "Retrieve Climate Normals" at bounding box center [75, 517] width 108 height 12
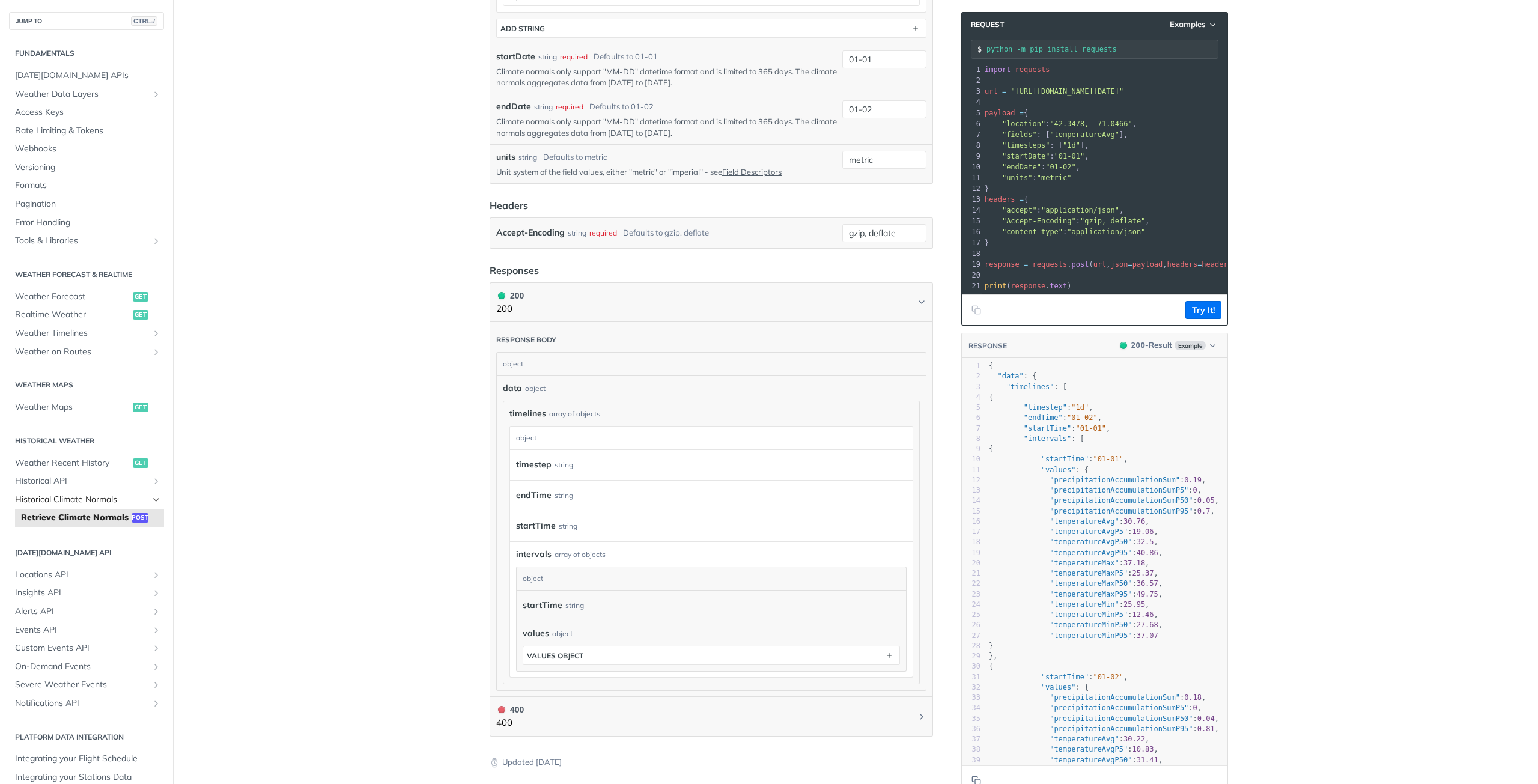
scroll to position [481, 0]
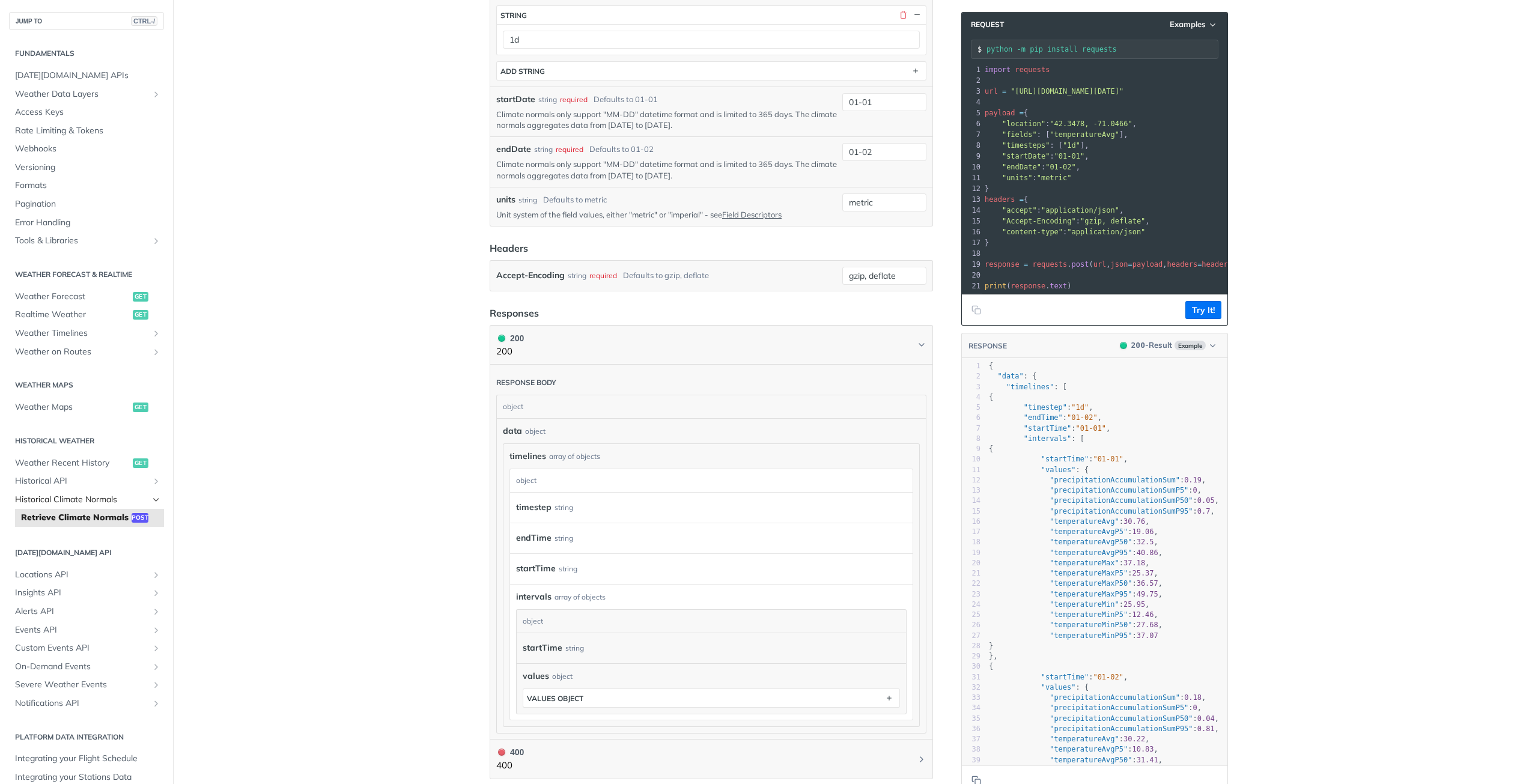
click at [97, 502] on span "Historical Climate Normals" at bounding box center [82, 499] width 134 height 12
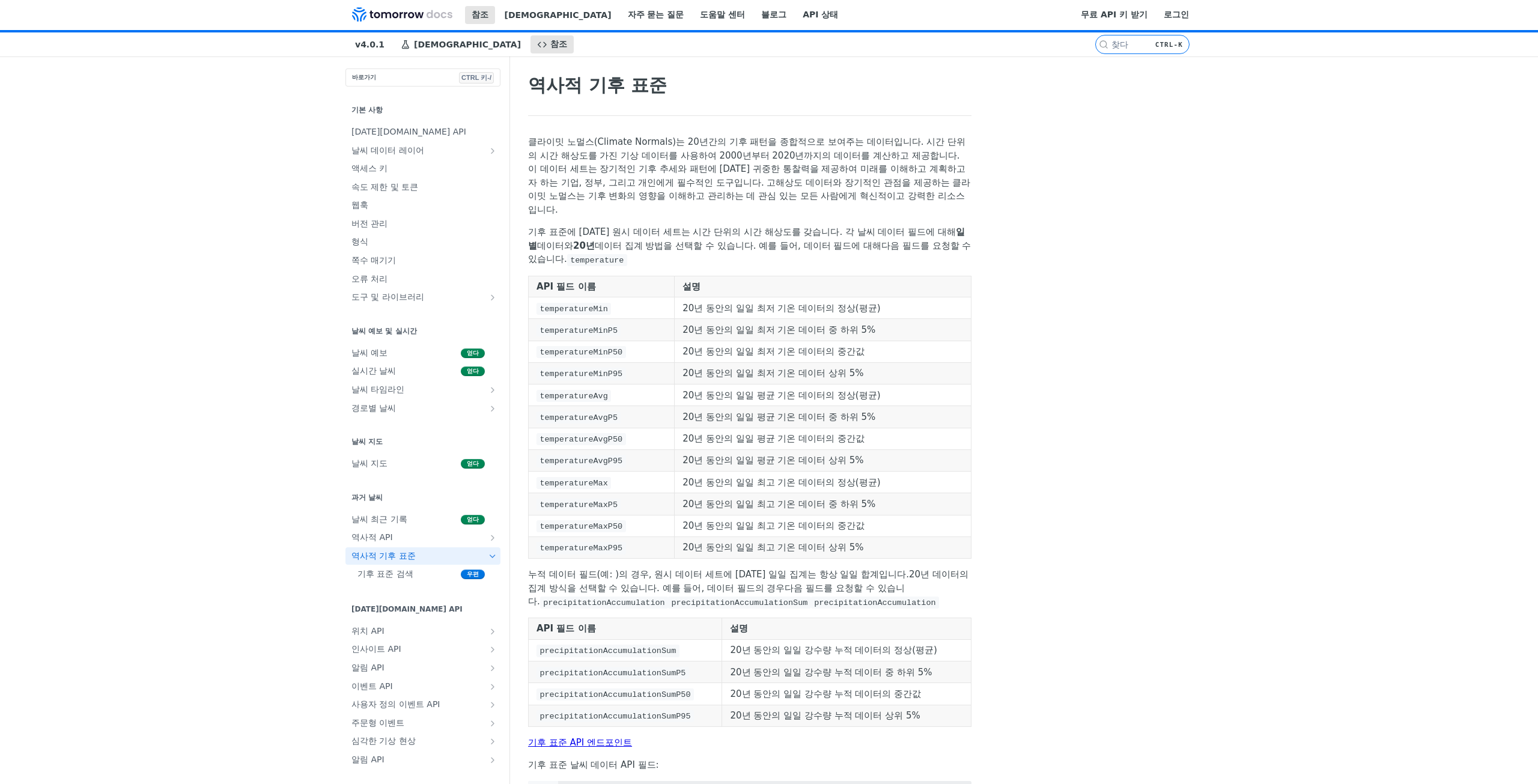
click at [352, 523] on font "날씨 최근 기록" at bounding box center [379, 519] width 56 height 10
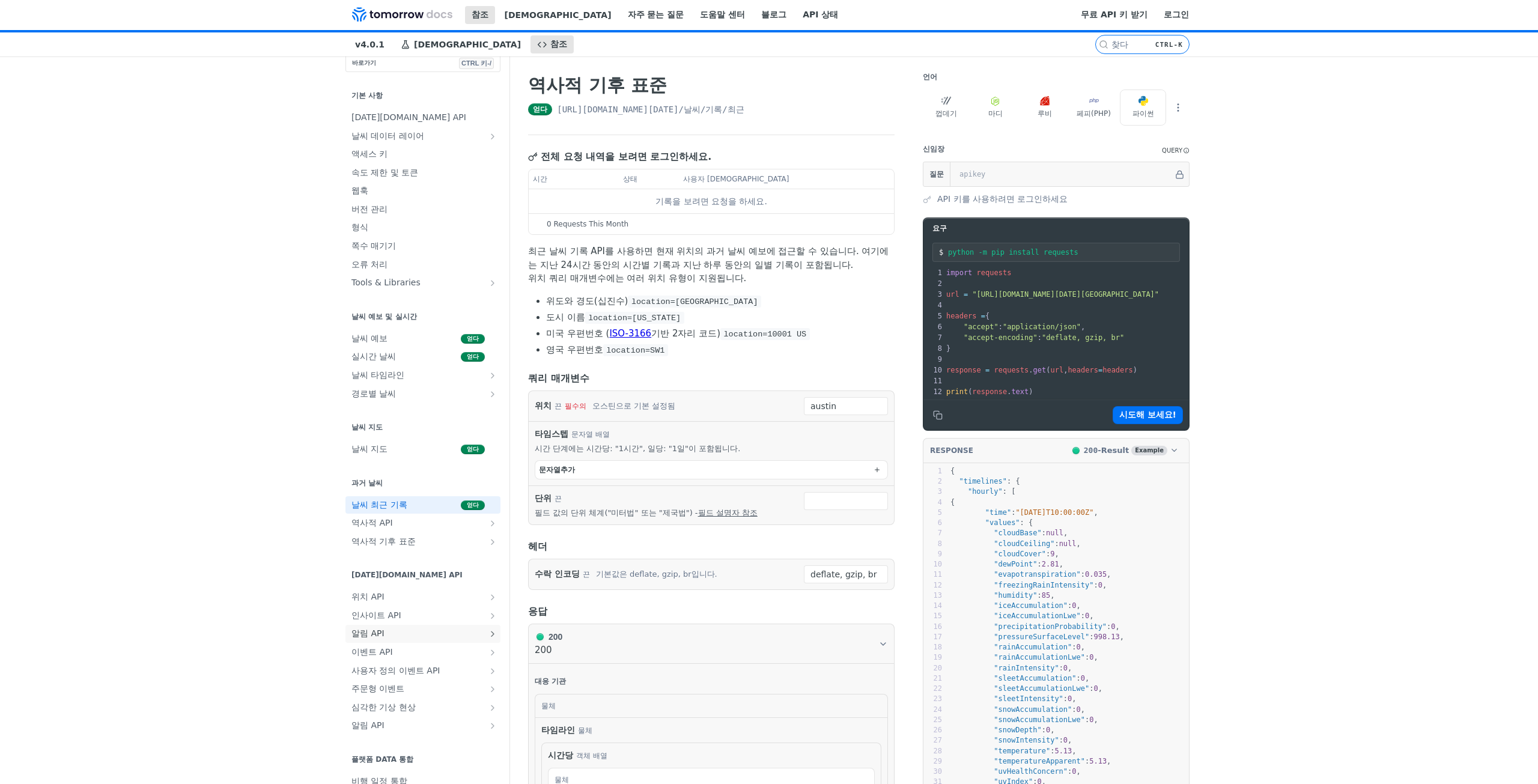
scroll to position [300, 0]
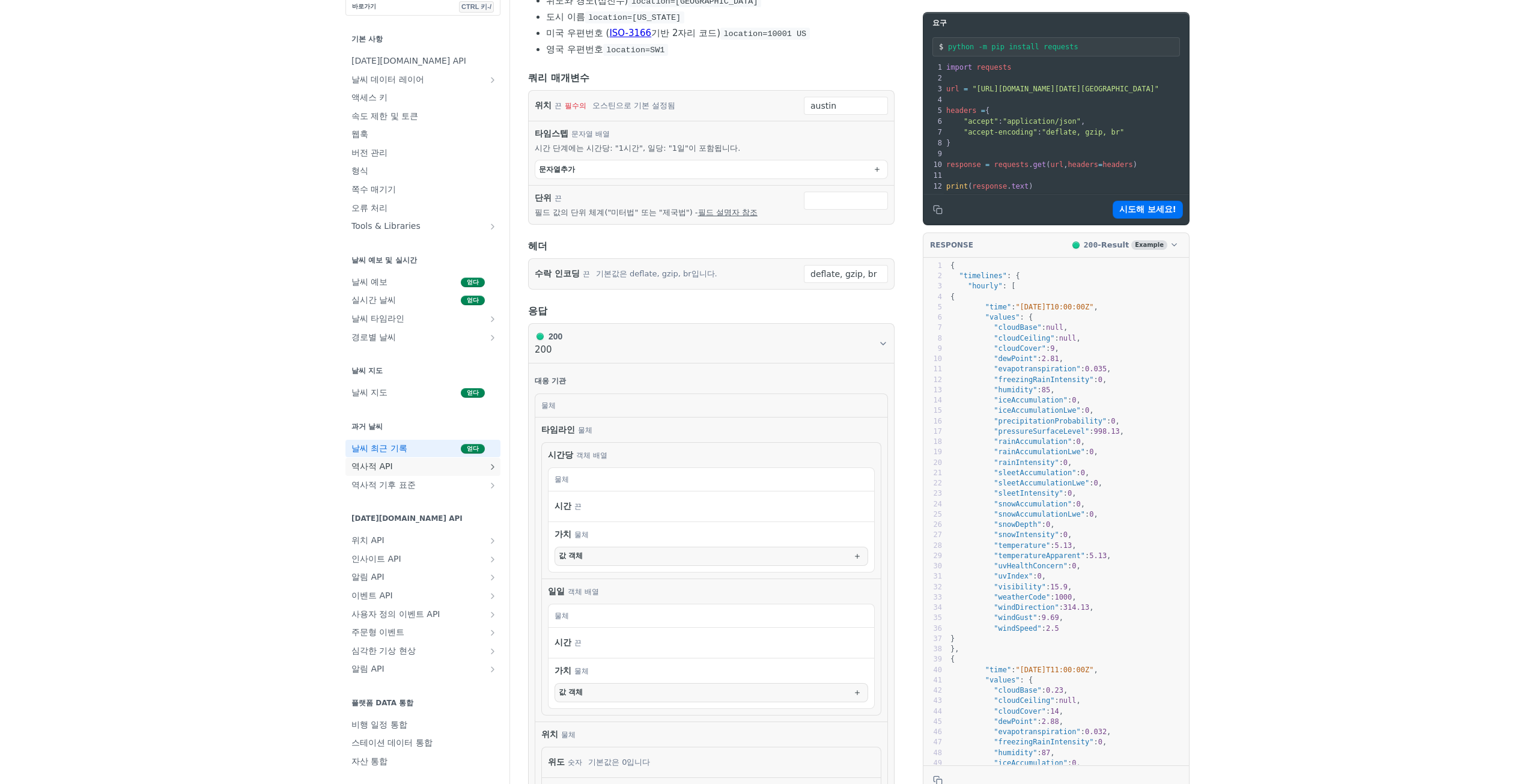
click at [434, 470] on span "역사적 API" at bounding box center [418, 466] width 134 height 12
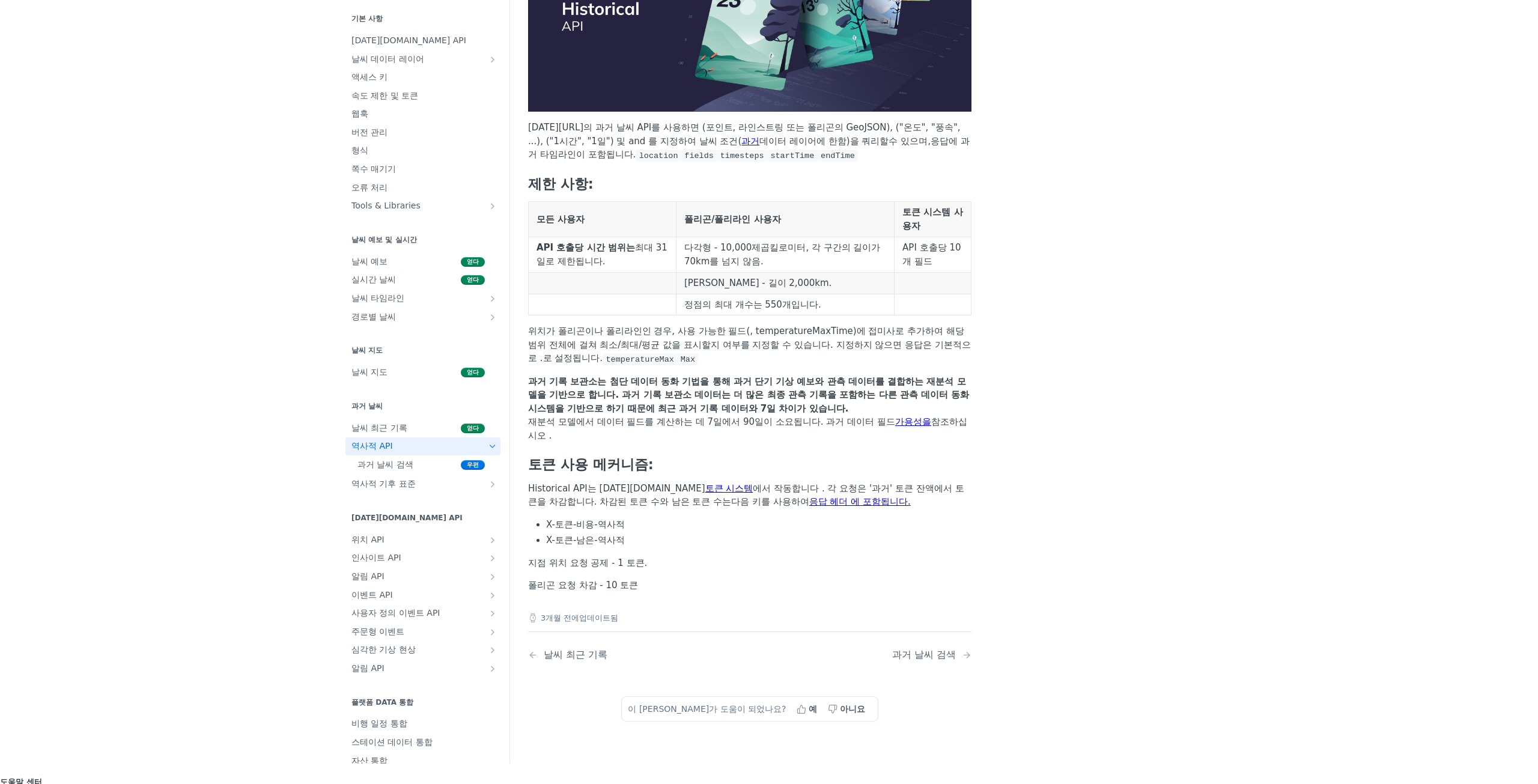
scroll to position [240, 0]
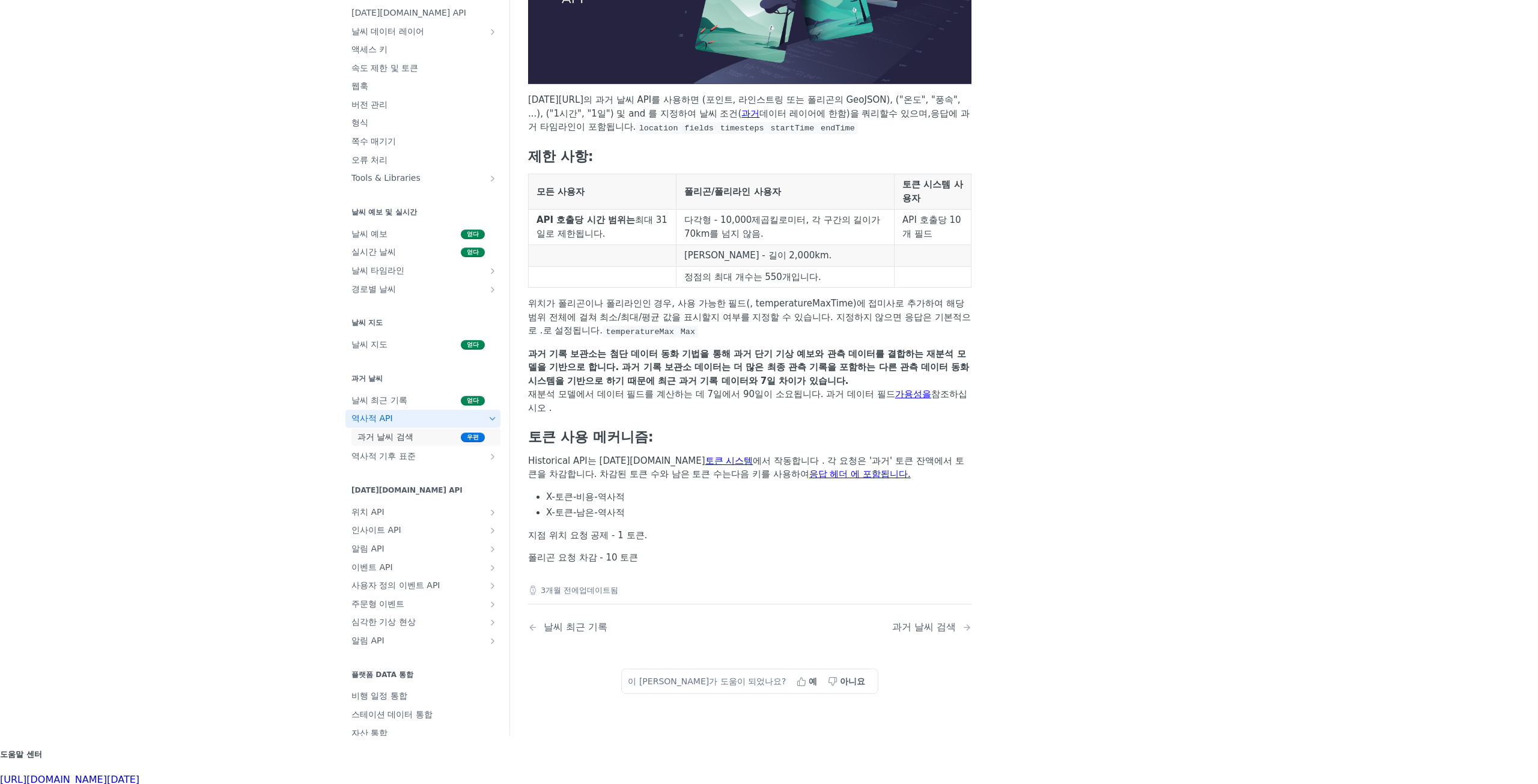
click at [425, 443] on span "과거 날씨 검색" at bounding box center [407, 437] width 101 height 12
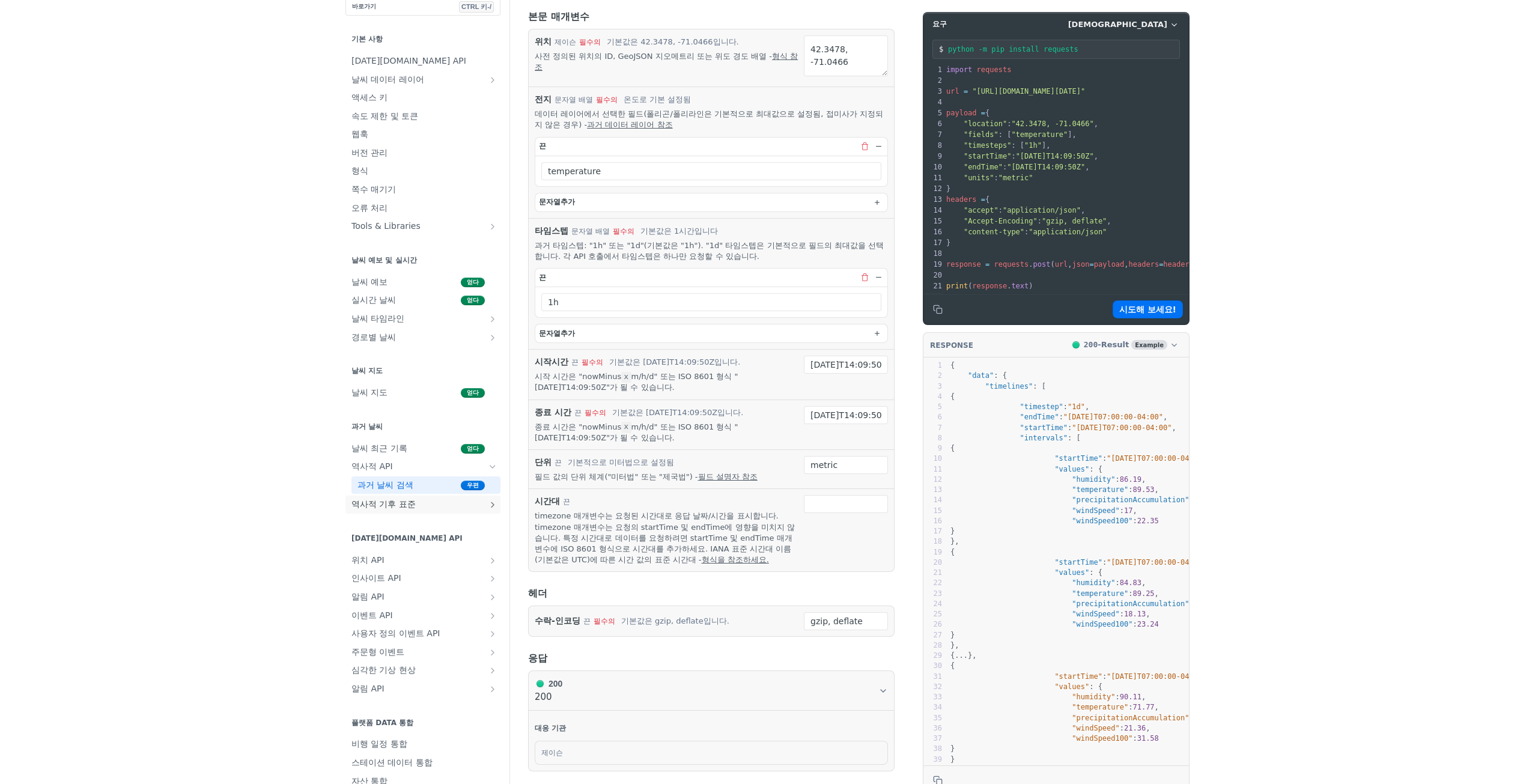
click at [459, 511] on link "역사적 기후 표준" at bounding box center [422, 504] width 155 height 18
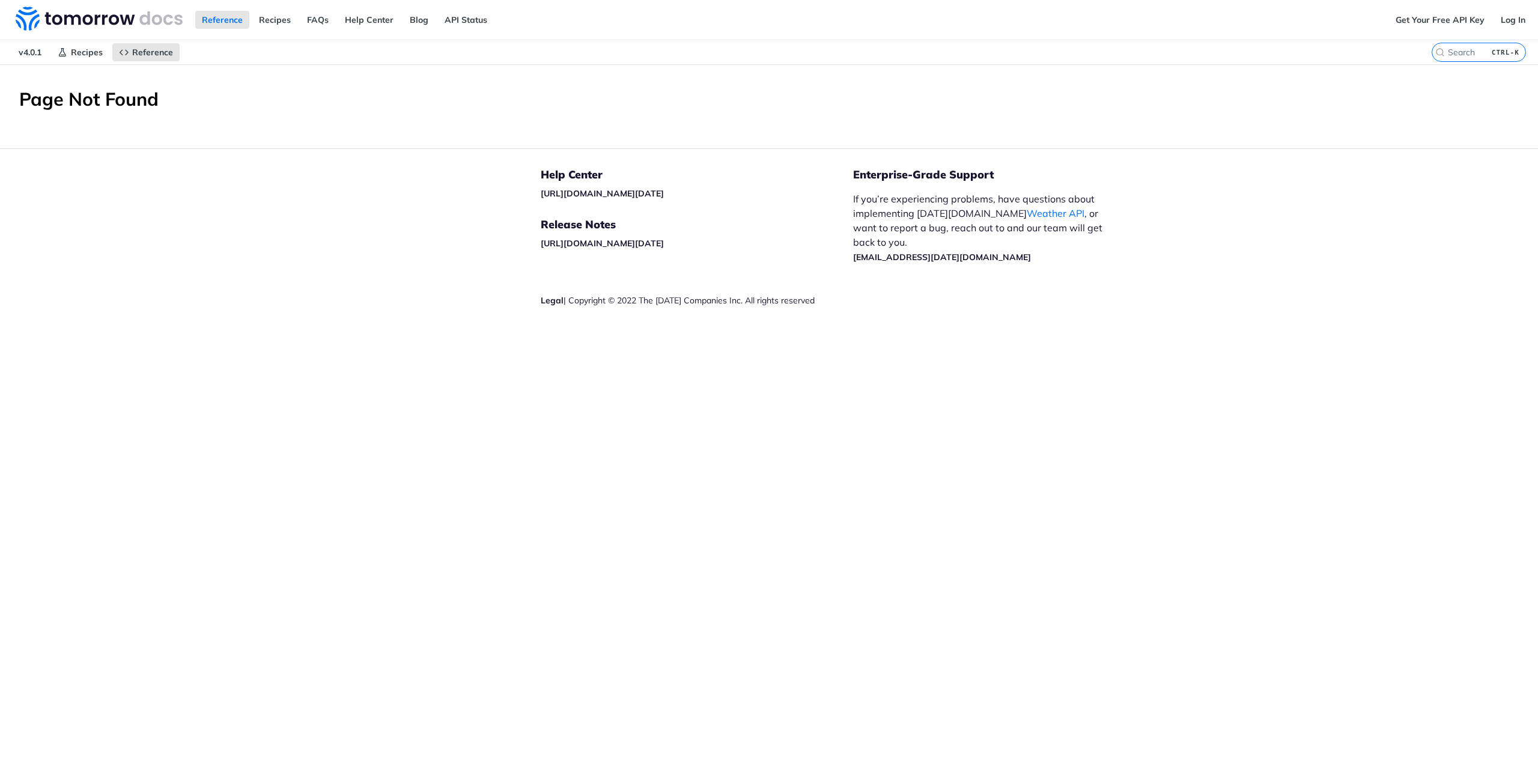
drag, startPoint x: 886, startPoint y: 390, endPoint x: 231, endPoint y: 30, distance: 747.4
click at [231, 30] on div "Reference Recipes FAQs Help Center Blog API Status" at bounding box center [694, 19] width 1389 height 39
click at [228, 22] on link "Reference" at bounding box center [222, 19] width 54 height 18
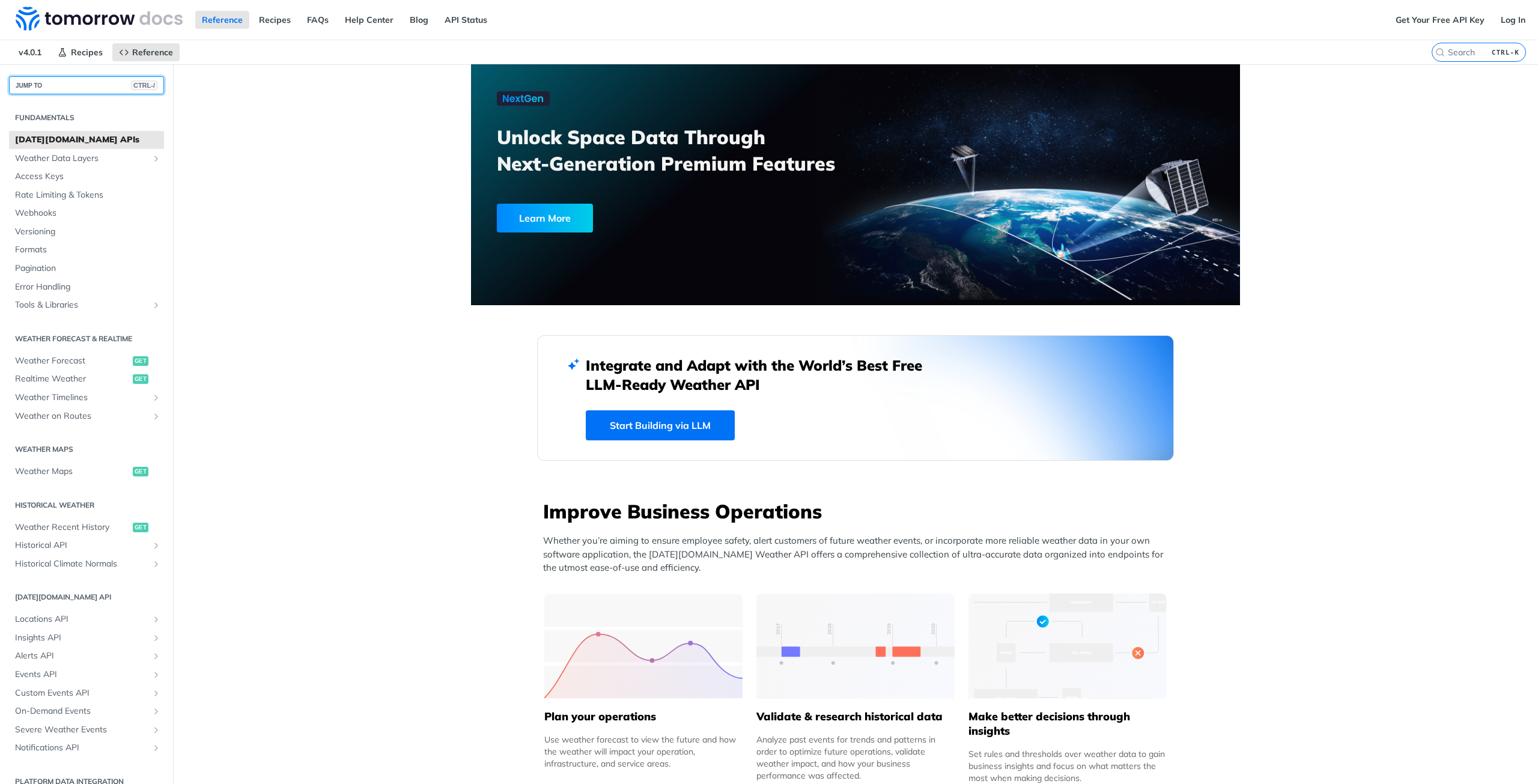
click at [60, 80] on button "JUMP TO CTRL-/" at bounding box center [86, 85] width 155 height 18
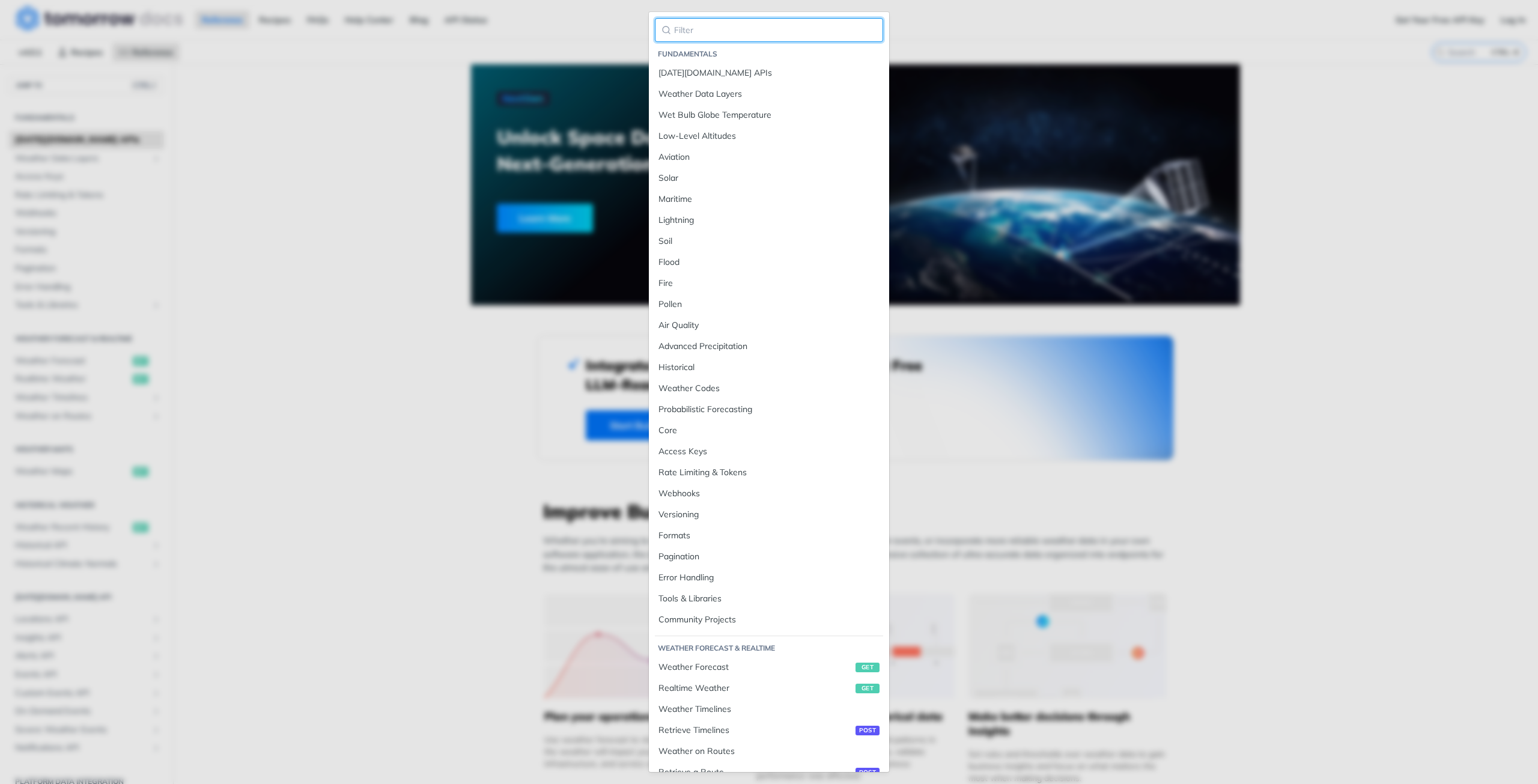
type input "ㅅ"
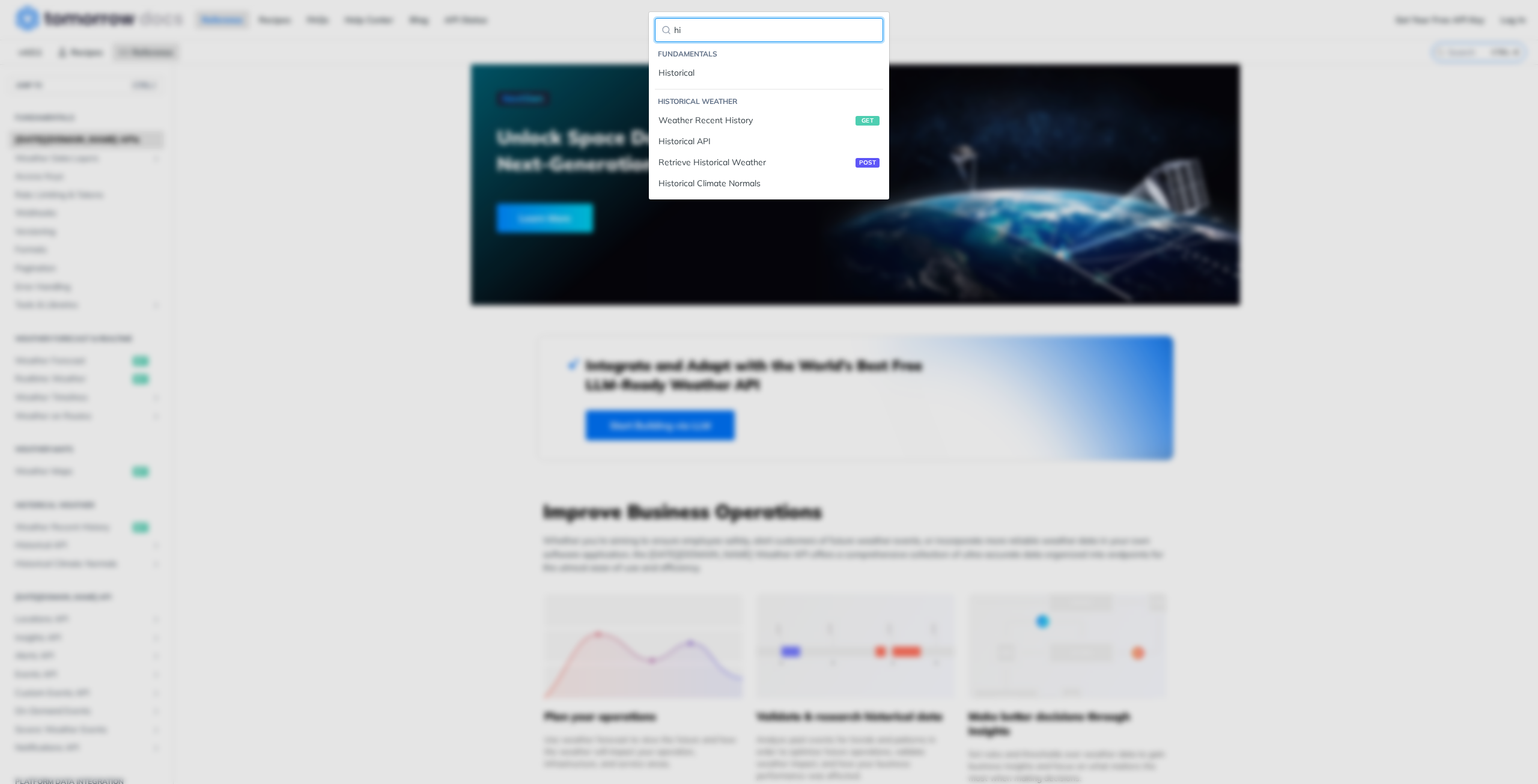
type input "h"
type input "time"
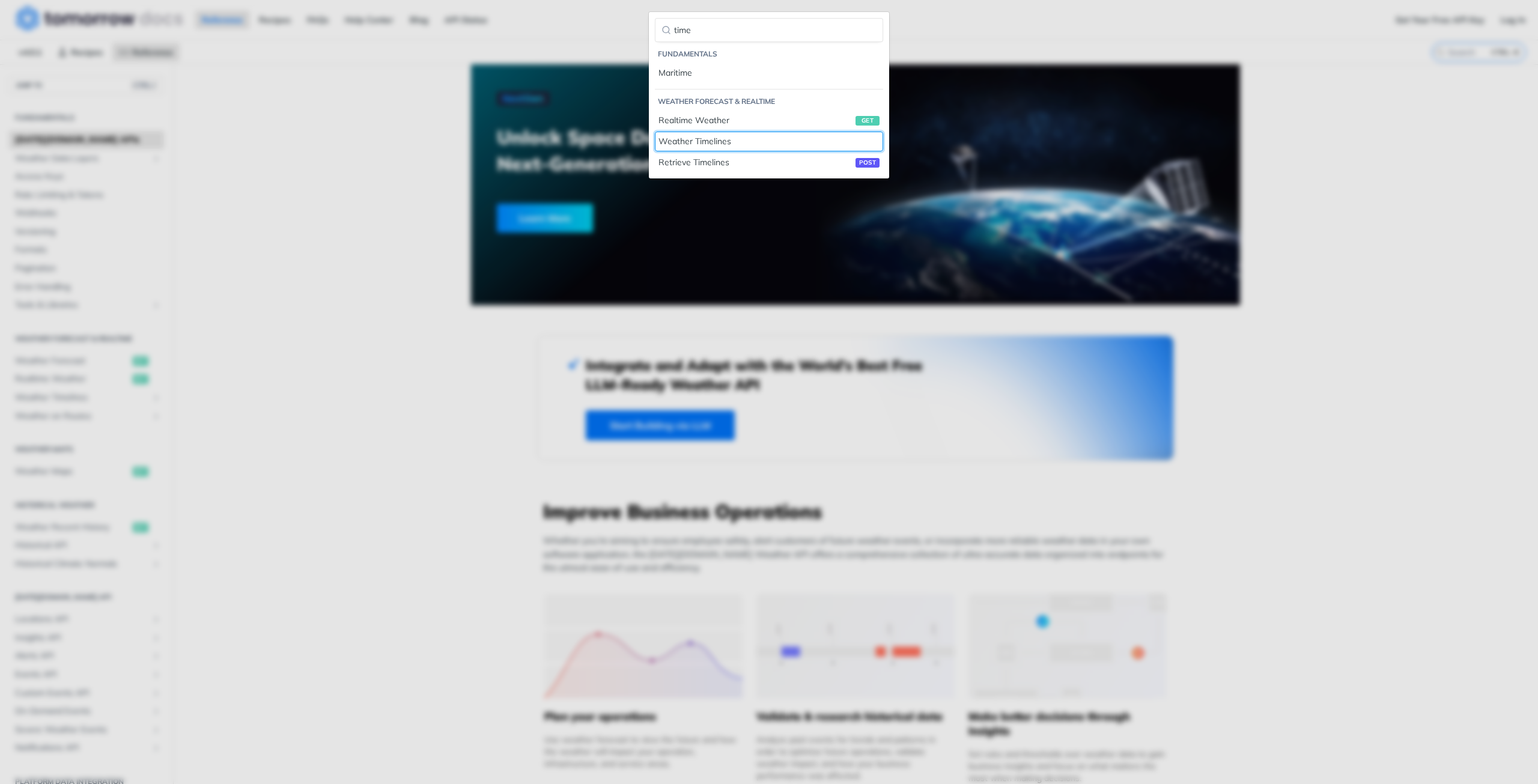
click at [718, 145] on div "Weather Timelines" at bounding box center [769, 142] width 221 height 13
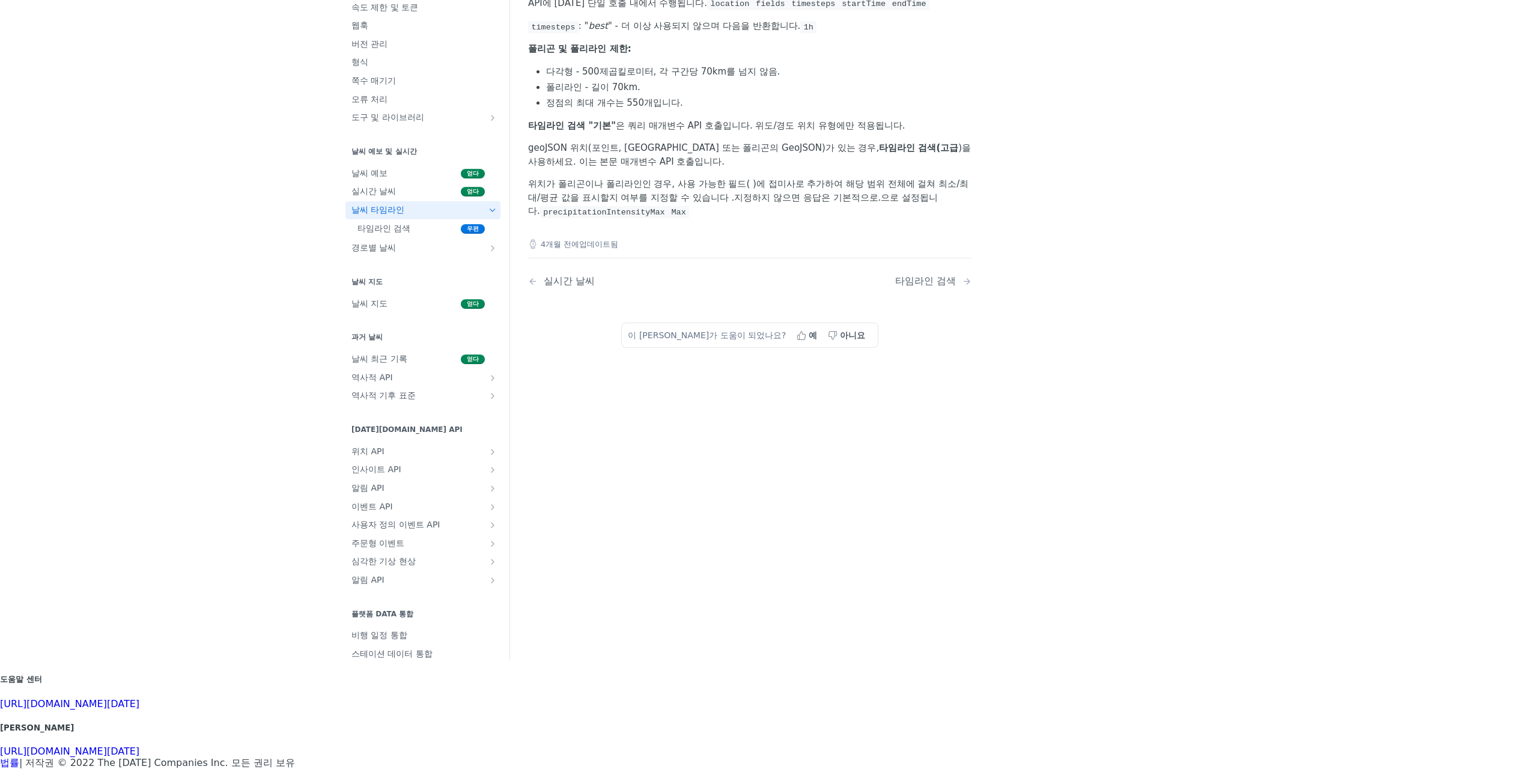
scroll to position [180, 0]
click at [357, 232] on span "타임라인 검색" at bounding box center [407, 228] width 101 height 12
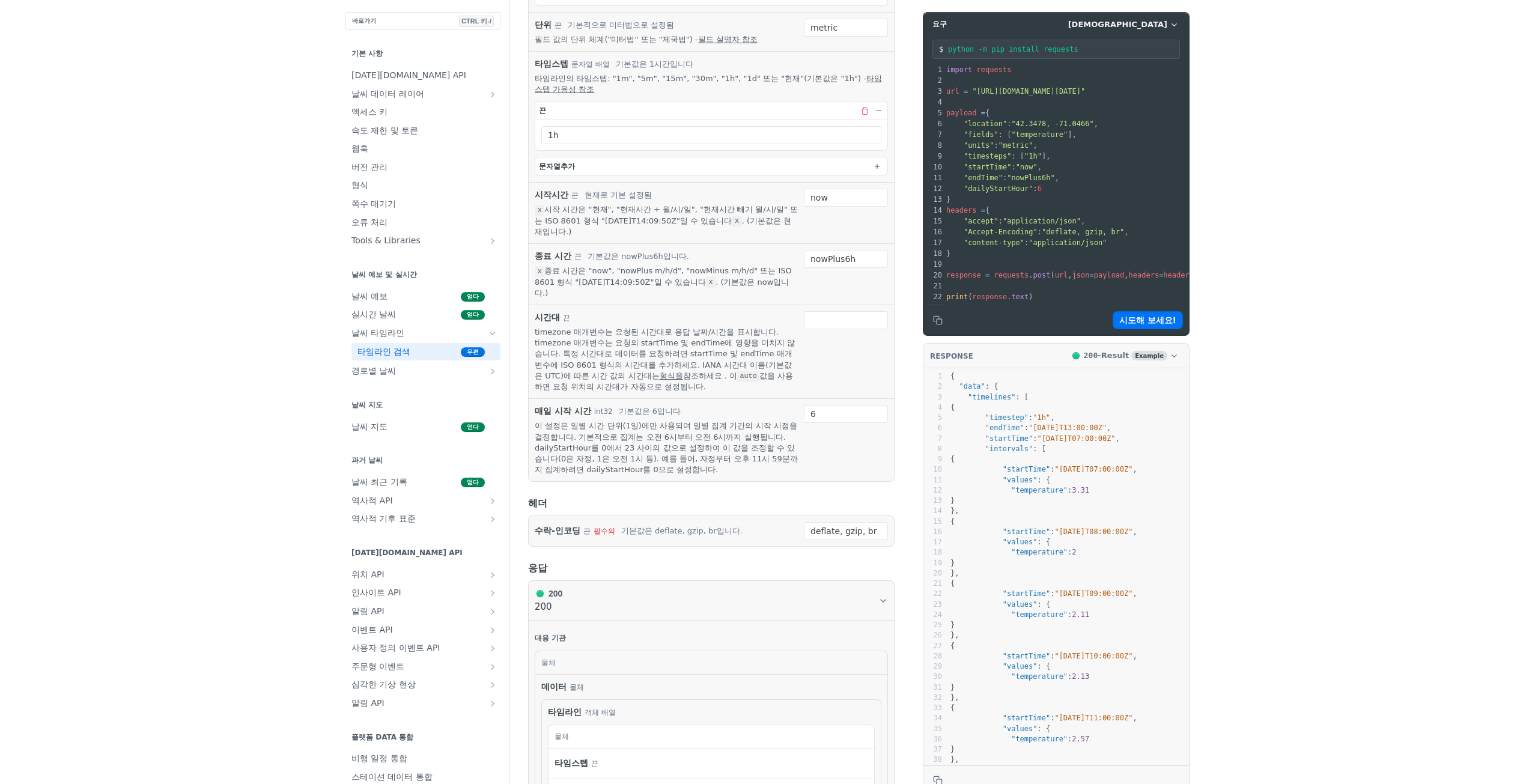
scroll to position [661, 0]
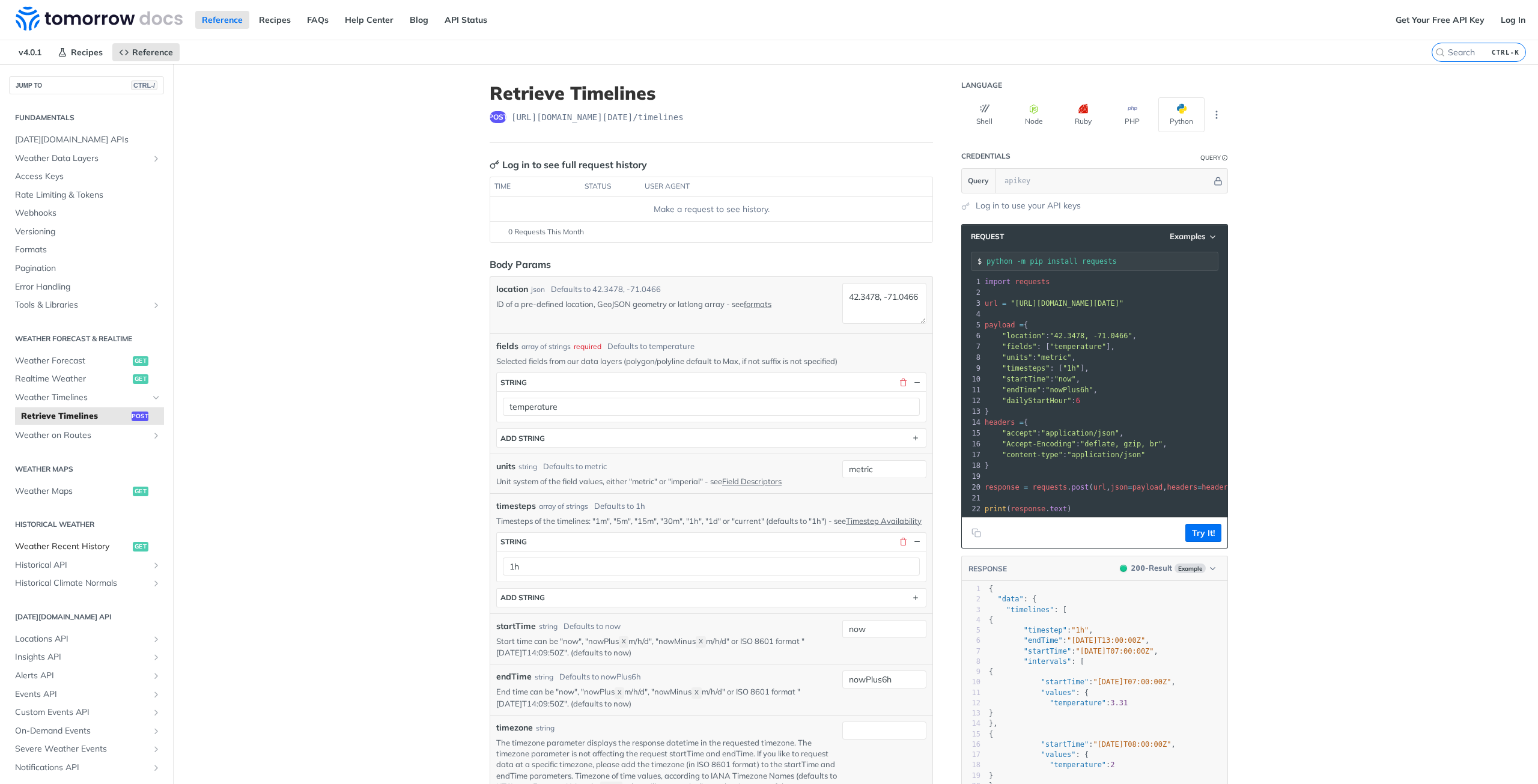
click at [111, 554] on link "Weather Recent History get" at bounding box center [86, 546] width 155 height 18
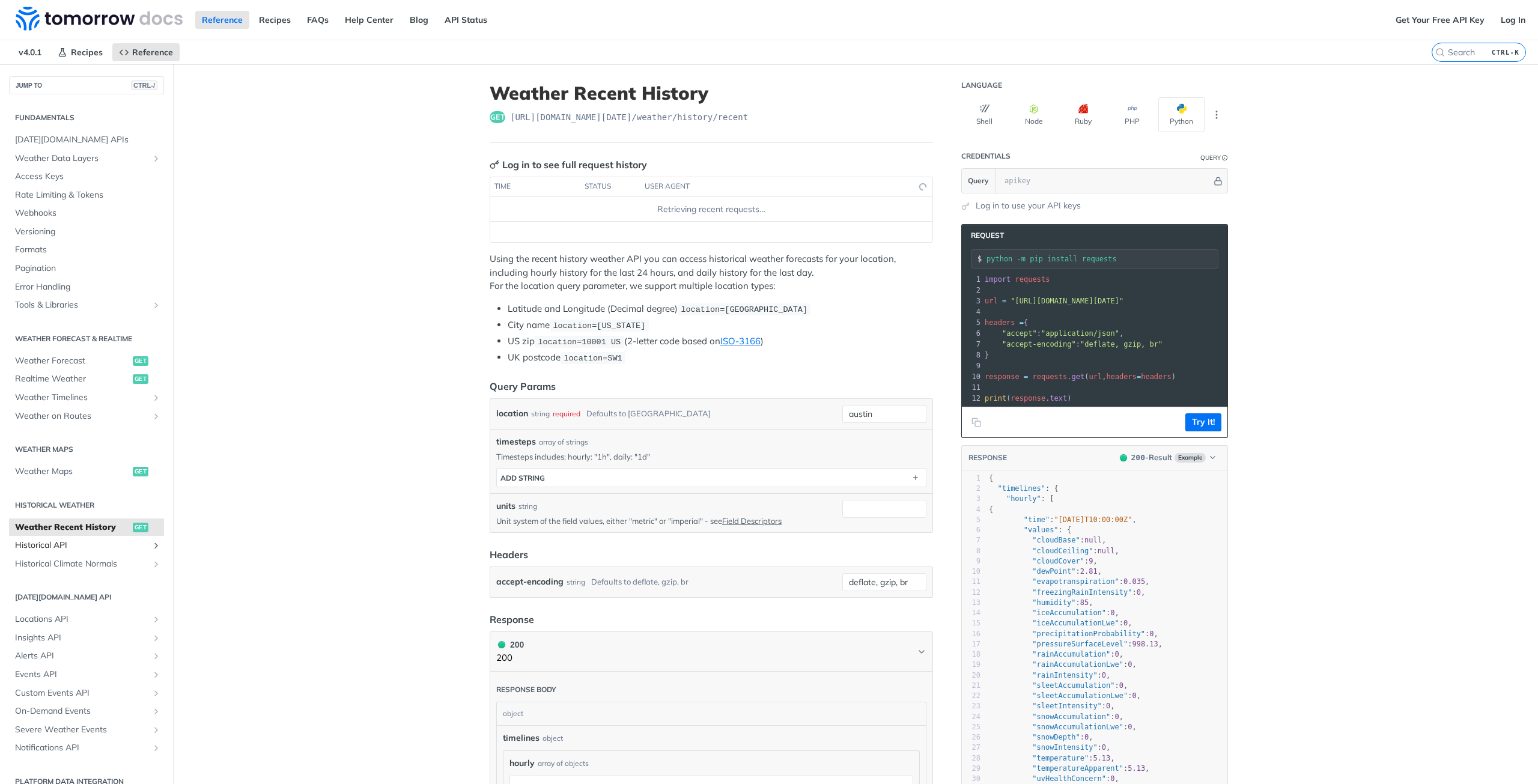
click at [112, 541] on span "Historical API" at bounding box center [82, 545] width 134 height 12
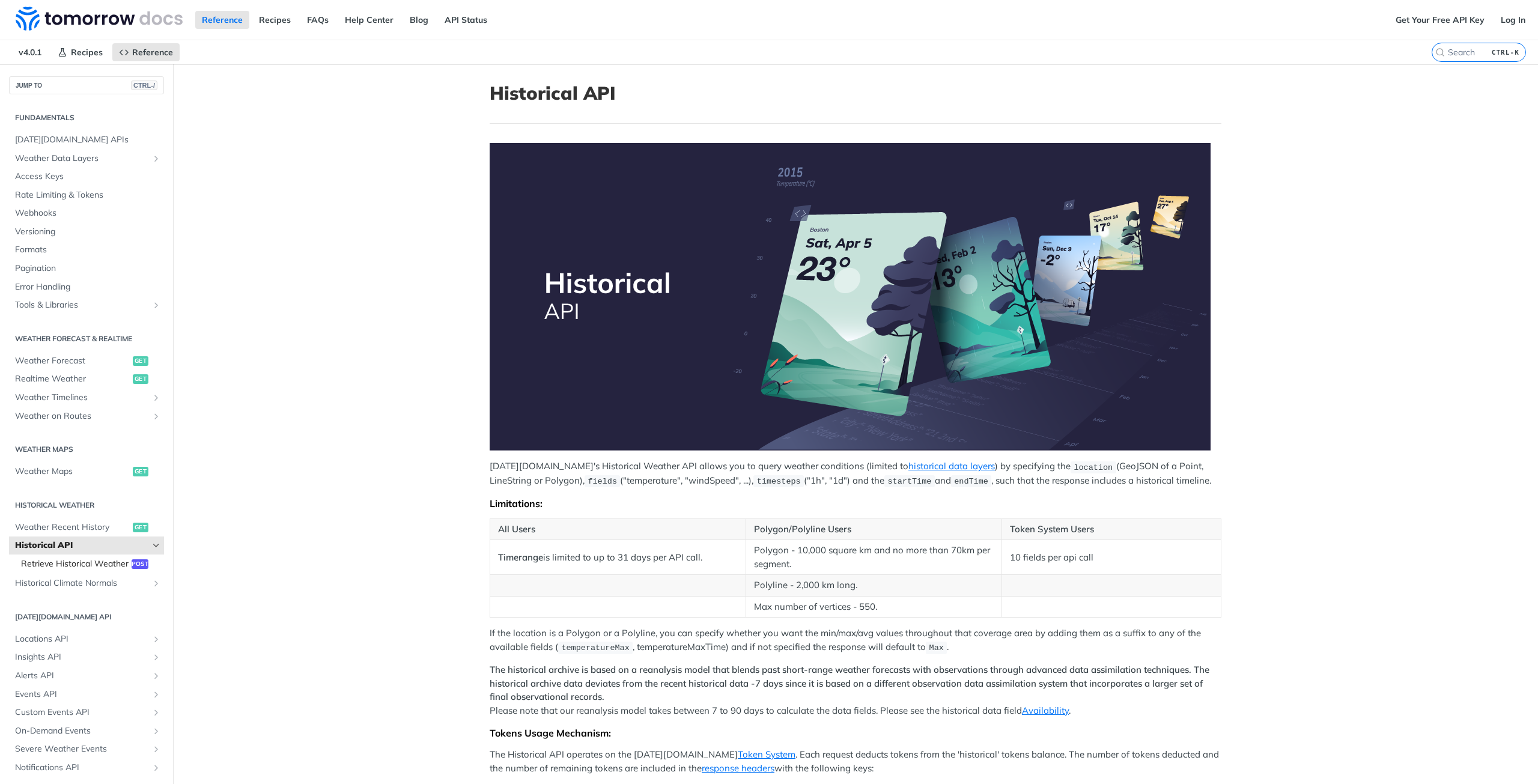
click at [93, 570] on span "Retrieve Historical Weather" at bounding box center [75, 564] width 108 height 12
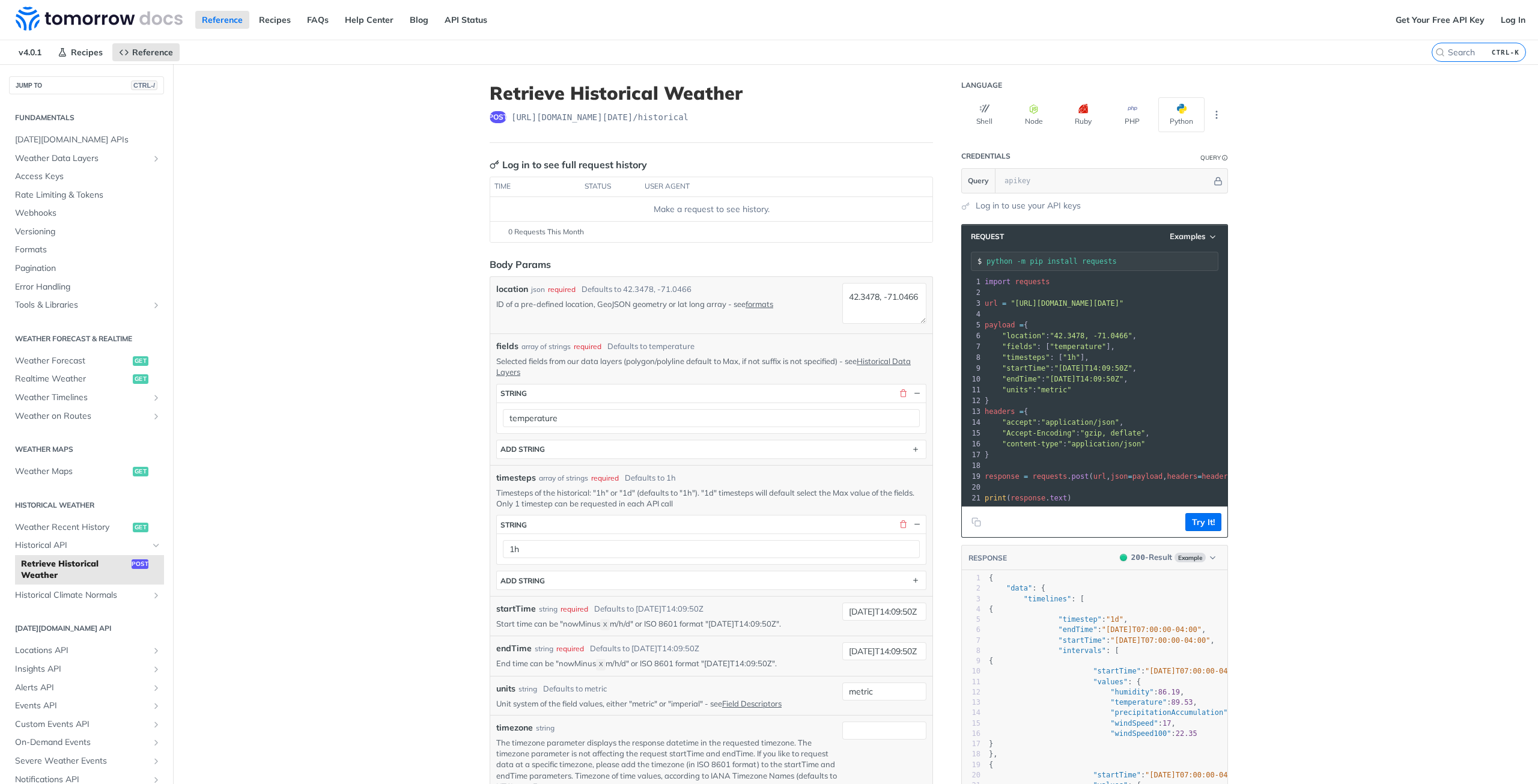
click at [290, 59] on nav "v4.0.1 Recipes Reference" at bounding box center [716, 52] width 1432 height 24
click at [344, 60] on nav "v4.0.1 Recipes Reference" at bounding box center [716, 52] width 1432 height 24
drag, startPoint x: 286, startPoint y: 85, endPoint x: 292, endPoint y: 81, distance: 7.2
click at [287, 85] on main "JUMP TO CTRL-/ Fundamentals [DATE][DOMAIN_NAME] APIs Weather Data Layers Core P…" at bounding box center [769, 617] width 1538 height 1105
click at [343, 96] on main "JUMP TO CTRL-/ Fundamentals [DATE][DOMAIN_NAME] APIs Weather Data Layers Core P…" at bounding box center [769, 617] width 1538 height 1105
